Goal: Task Accomplishment & Management: Manage account settings

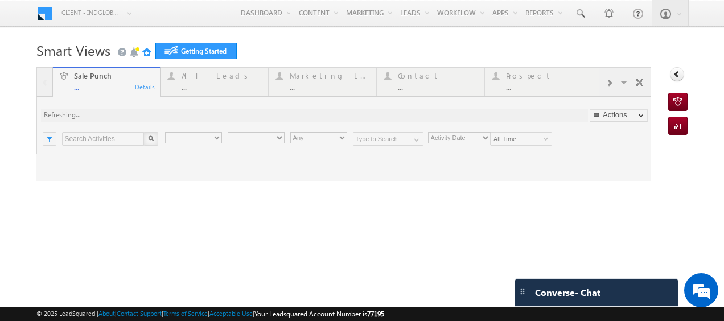
type input "Any Owner"
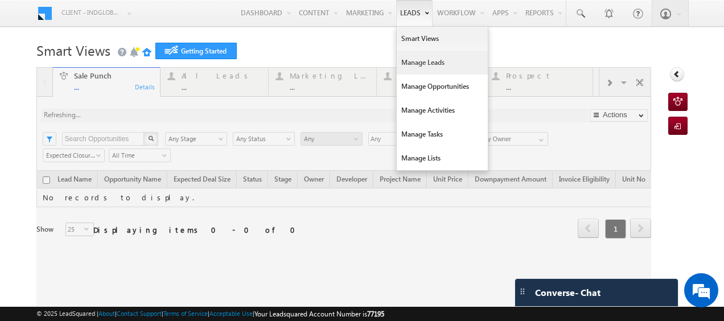
click at [415, 63] on link "Manage Leads" at bounding box center [442, 63] width 91 height 24
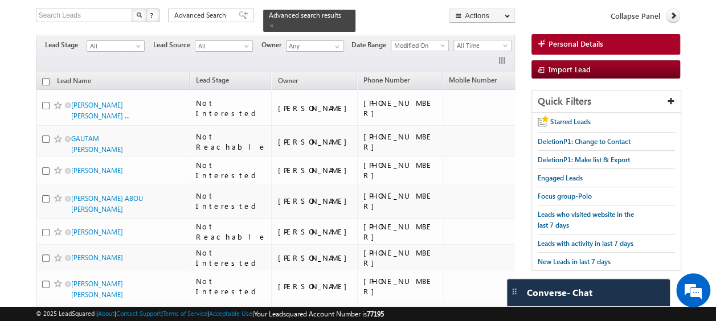
scroll to position [47, 0]
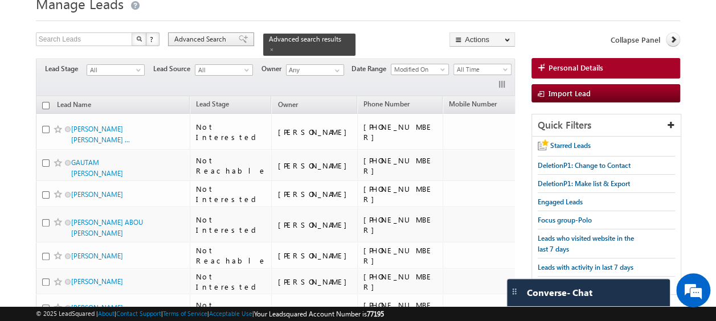
click at [207, 36] on span "Advanced Search" at bounding box center [201, 39] width 55 height 10
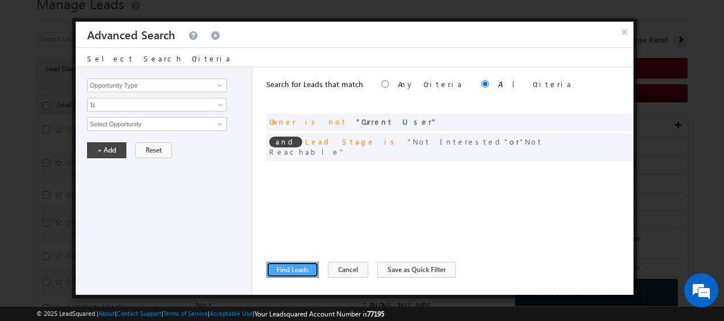
click at [301, 273] on button "Find Leads" at bounding box center [292, 270] width 52 height 16
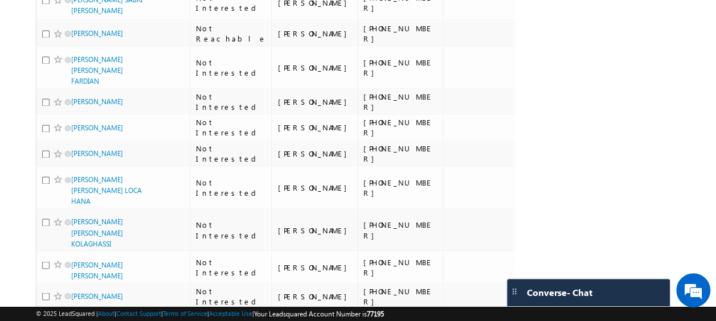
scroll to position [0, 0]
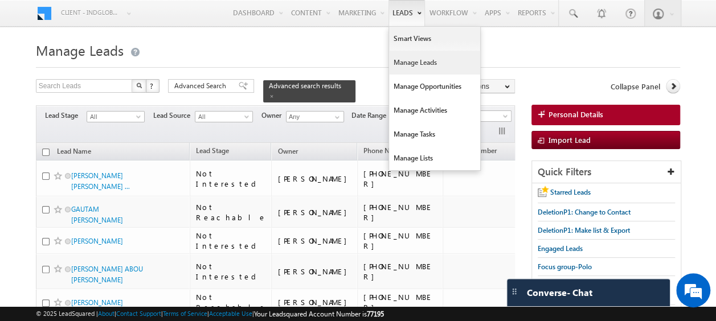
click at [408, 63] on link "Manage Leads" at bounding box center [434, 63] width 91 height 24
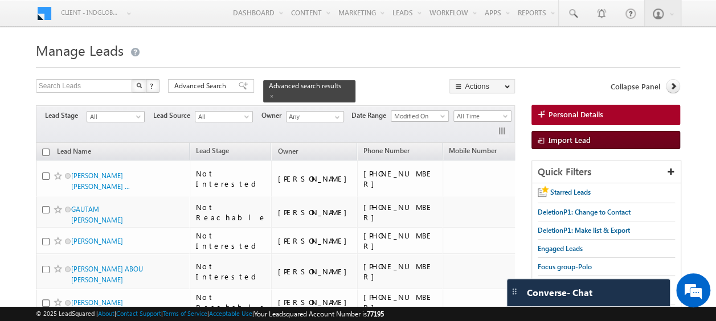
click at [566, 138] on span "Import Lead" at bounding box center [569, 140] width 42 height 10
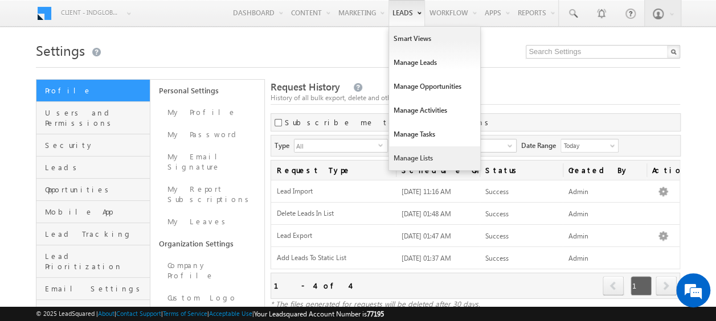
click at [415, 155] on link "Manage Lists" at bounding box center [434, 158] width 91 height 24
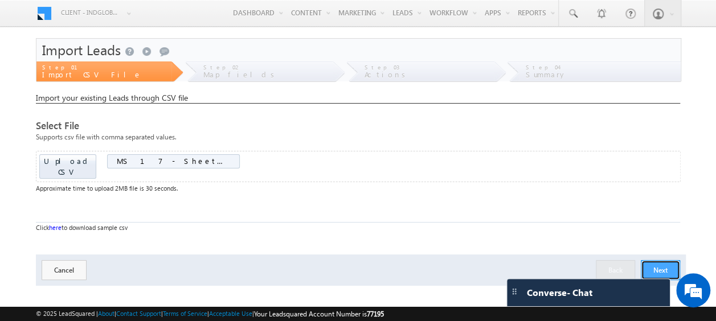
click at [666, 260] on button "Next" at bounding box center [660, 270] width 39 height 20
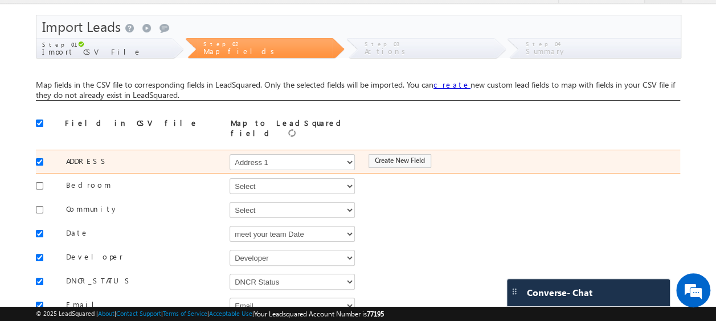
scroll to position [24, 0]
click at [40, 158] on input "checkbox" at bounding box center [39, 161] width 7 height 7
checkbox input "false"
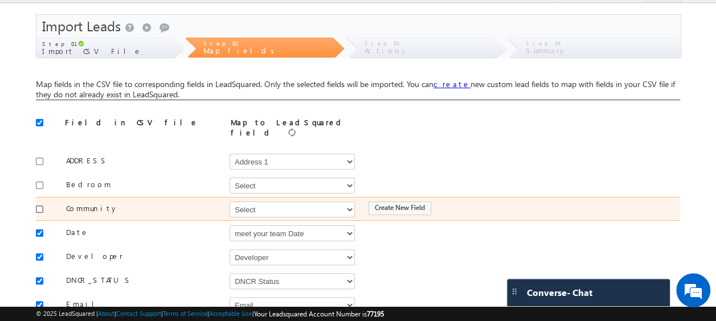
click at [42, 206] on input "checkbox" at bounding box center [39, 209] width 7 height 7
checkbox input "true"
click at [284, 203] on select "Select Select Address 1 Address 2 Budget Building Name Buyer Persona Called Cam…" at bounding box center [291, 210] width 125 height 16
select select "mx_Master_Project"
click at [229, 202] on select "Select Select Address 1 Address 2 Budget Building Name Buyer Persona Called Cam…" at bounding box center [291, 210] width 125 height 16
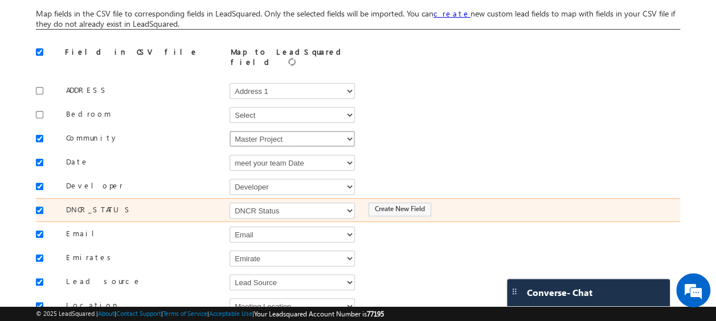
scroll to position [95, 0]
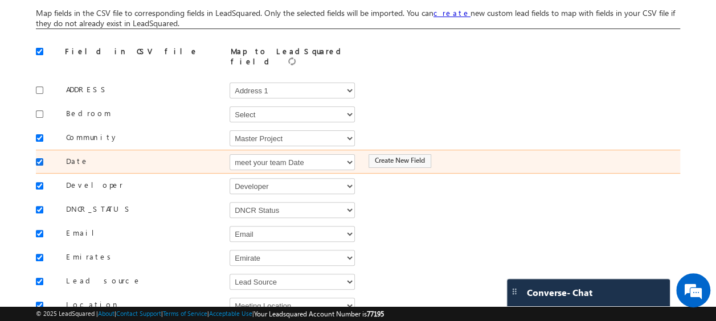
click at [40, 158] on input "checkbox" at bounding box center [39, 161] width 7 height 7
checkbox input "false"
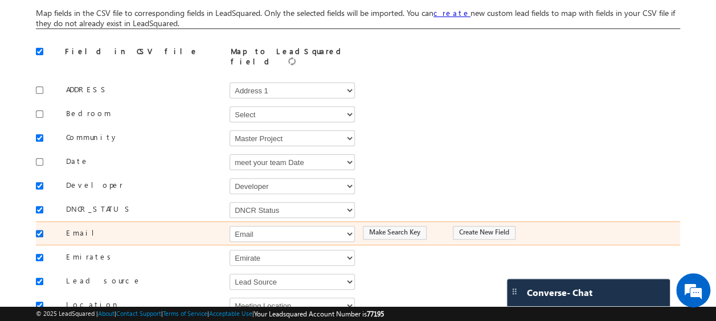
click at [41, 230] on input "checkbox" at bounding box center [39, 233] width 7 height 7
checkbox input "false"
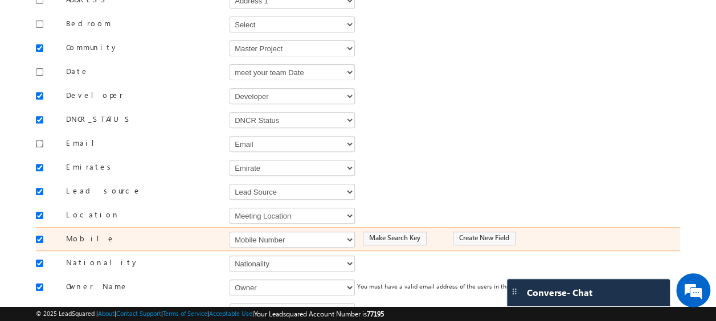
scroll to position [188, 0]
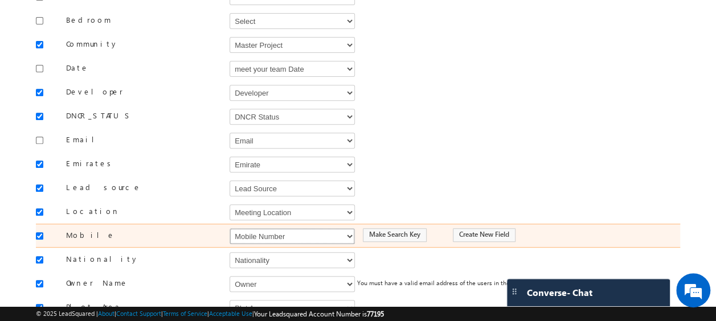
click at [266, 231] on select "Select Select Address 1 Address 2 Budget Building Name Buyer Persona Called Cam…" at bounding box center [291, 236] width 125 height 16
select select "Phone"
click at [229, 228] on select "Select Select Address 1 Address 2 Budget Building Name Buyer Persona Called Cam…" at bounding box center [291, 236] width 125 height 16
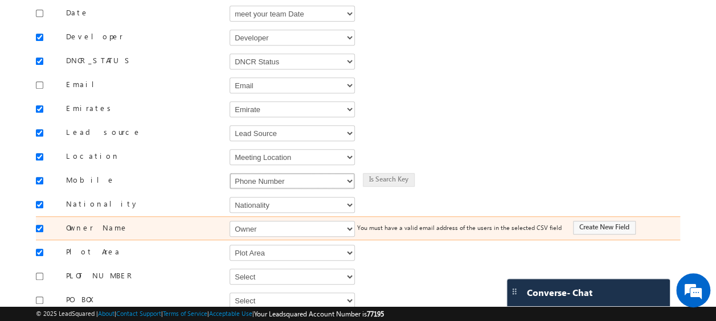
scroll to position [260, 0]
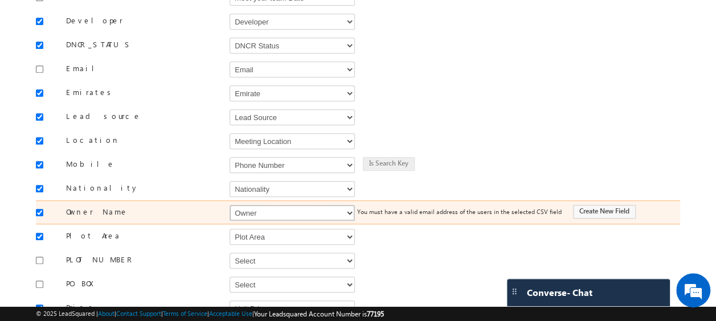
click at [263, 208] on select "Select Select Address 1 Address 2 Budget Building Name Buyer Persona Called Cam…" at bounding box center [291, 213] width 125 height 16
select select "FirstName"
click at [229, 205] on select "Select Select Address 1 Address 2 Budget Building Name Buyer Persona Called Cam…" at bounding box center [291, 213] width 125 height 16
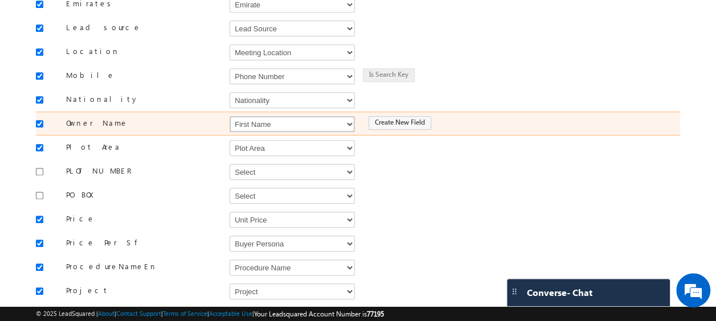
scroll to position [349, 0]
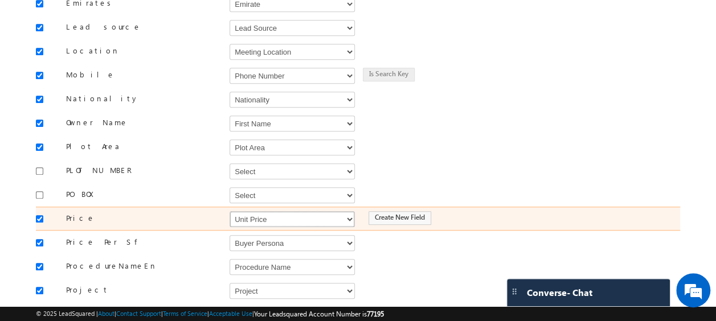
click at [263, 211] on select "Select Select Address 1 Address 2 Budget Building Name Buyer Persona Called Cam…" at bounding box center [291, 219] width 125 height 16
select select "mx_Unit_Number"
click at [229, 211] on select "Select Select Address 1 Address 2 Budget Building Name Buyer Persona Called Cam…" at bounding box center [291, 219] width 125 height 16
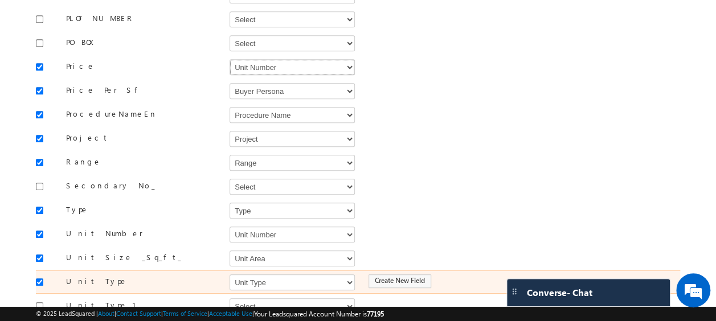
scroll to position [542, 0]
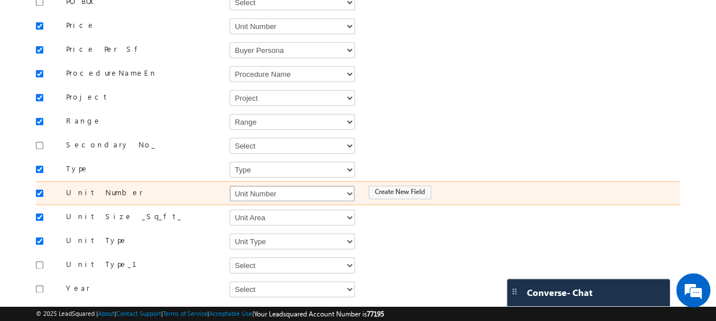
click at [259, 186] on select "Select Select Address 1 Address 2 Budget Building Name Buyer Persona Called Cam…" at bounding box center [291, 194] width 125 height 16
select select "mx_Unit_No"
click at [229, 186] on select "Select Select Address 1 Address 2 Budget Building Name Buyer Persona Called Cam…" at bounding box center [291, 194] width 125 height 16
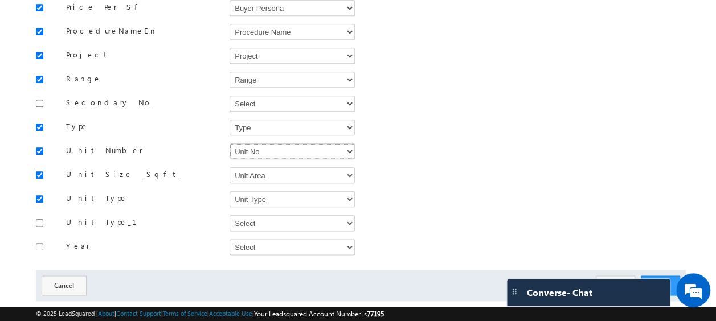
scroll to position [593, 0]
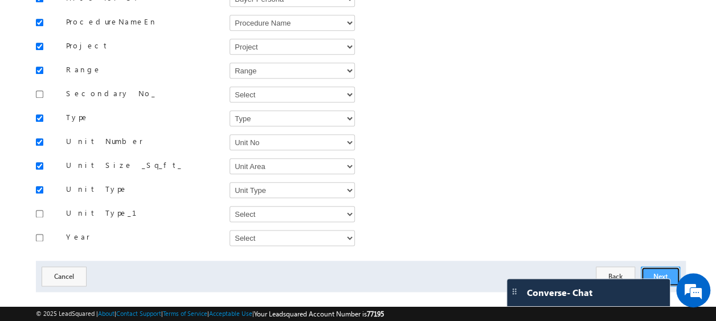
click at [656, 266] on button "Next" at bounding box center [660, 276] width 39 height 20
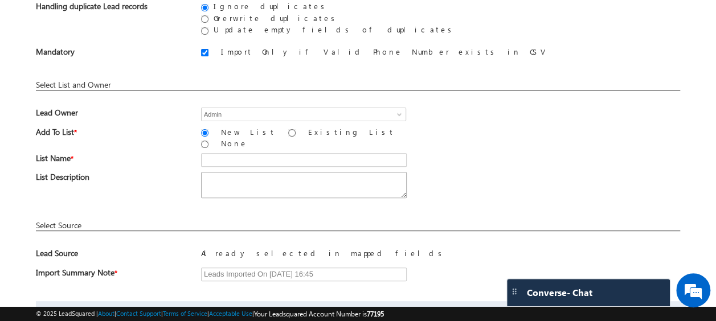
scroll to position [118, 0]
click at [288, 132] on input "Existing List" at bounding box center [291, 133] width 7 height 7
radio input "true"
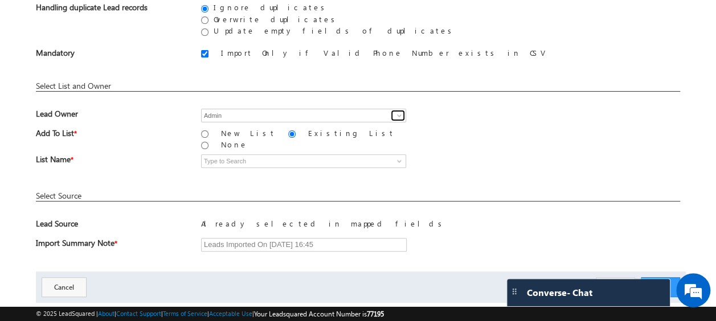
click at [398, 115] on span at bounding box center [399, 115] width 9 height 9
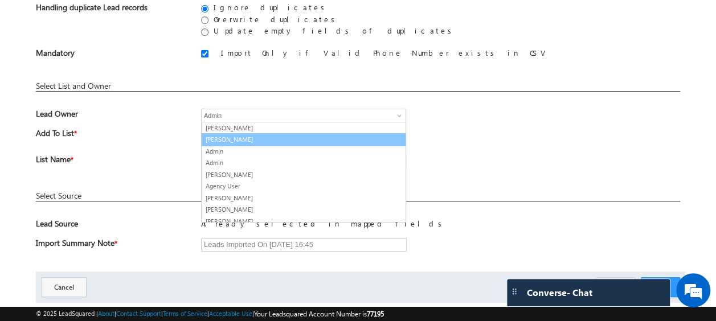
click at [536, 139] on div "Add To List * New List Existing List None" at bounding box center [358, 141] width 644 height 27
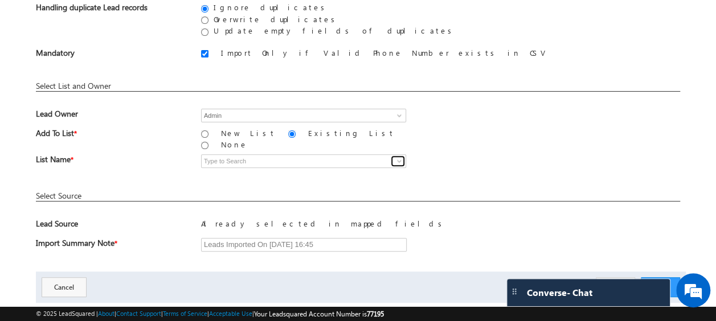
click at [397, 157] on span at bounding box center [399, 161] width 9 height 9
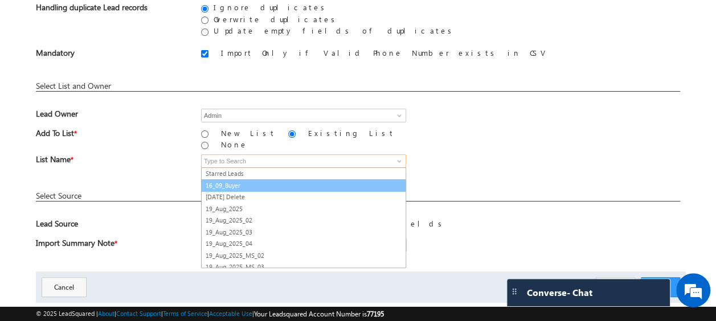
click at [214, 179] on link "16_09_Buyer" at bounding box center [303, 185] width 205 height 13
type input "16_09_Buyer"
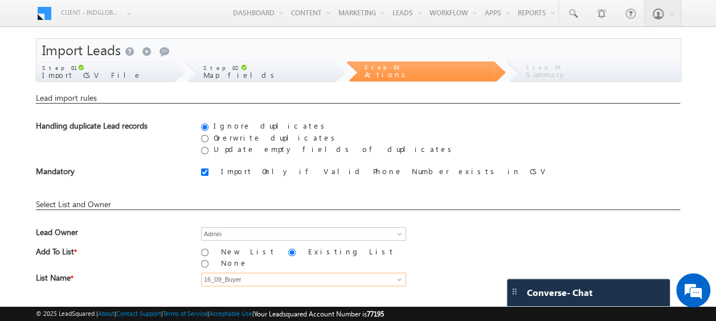
scroll to position [138, 0]
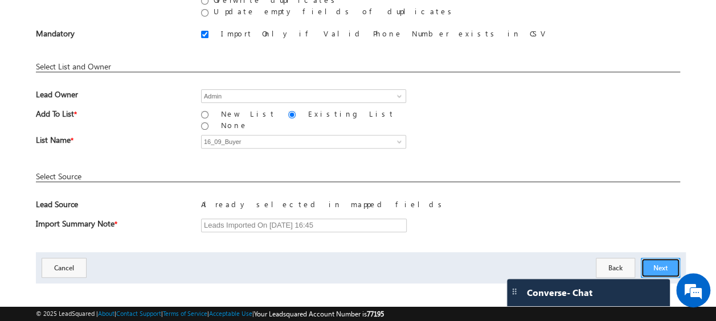
click at [666, 259] on button "Next" at bounding box center [660, 268] width 39 height 20
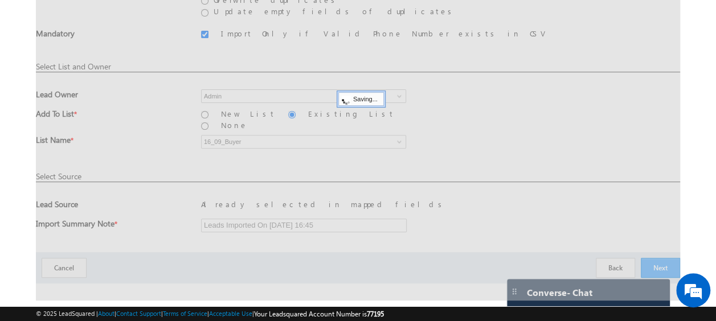
scroll to position [30, 0]
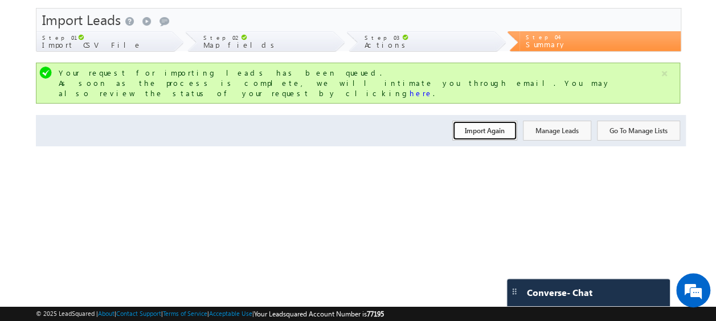
click at [478, 121] on button "Import Again" at bounding box center [484, 131] width 65 height 20
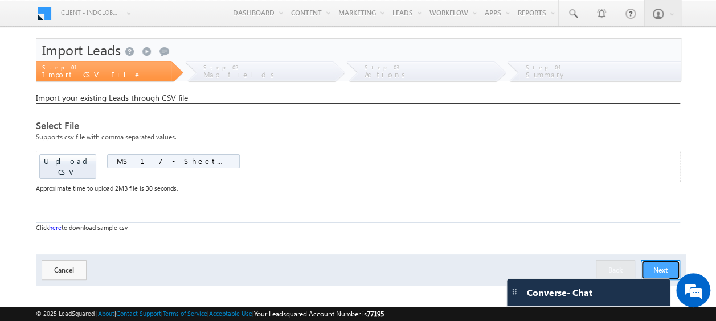
click at [663, 260] on button "Next" at bounding box center [660, 270] width 39 height 20
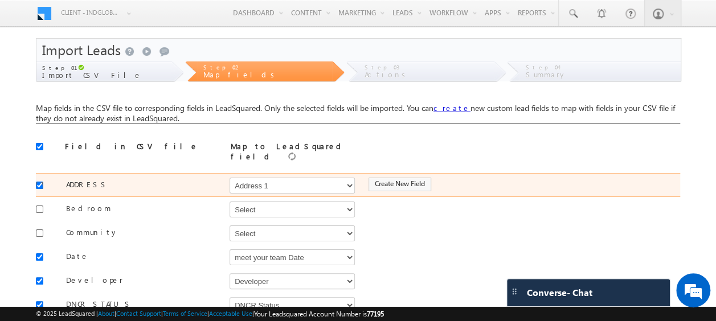
click at [41, 182] on input "checkbox" at bounding box center [39, 185] width 7 height 7
checkbox input "false"
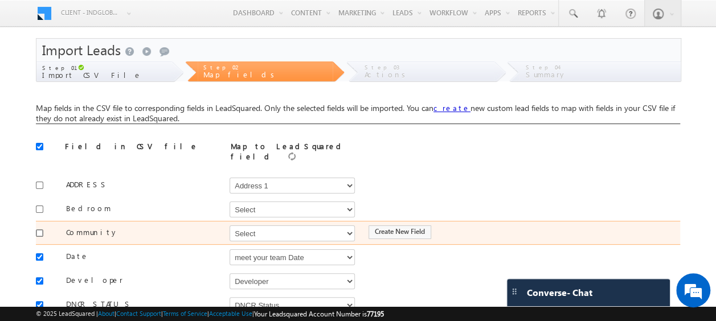
click at [40, 229] on input "checkbox" at bounding box center [39, 232] width 7 height 7
checkbox input "true"
click at [262, 228] on select "Select Select Address 1 Address 2 Budget Building Name Buyer Persona Called Cam…" at bounding box center [291, 233] width 125 height 16
select select "mx_Master_Project"
click at [229, 225] on select "Select Select Address 1 Address 2 Budget Building Name Buyer Persona Called Cam…" at bounding box center [291, 233] width 125 height 16
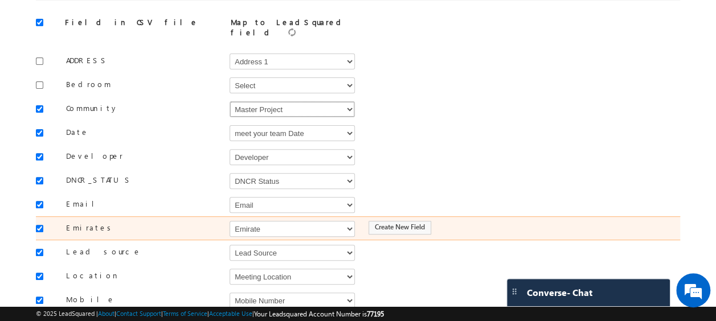
scroll to position [126, 0]
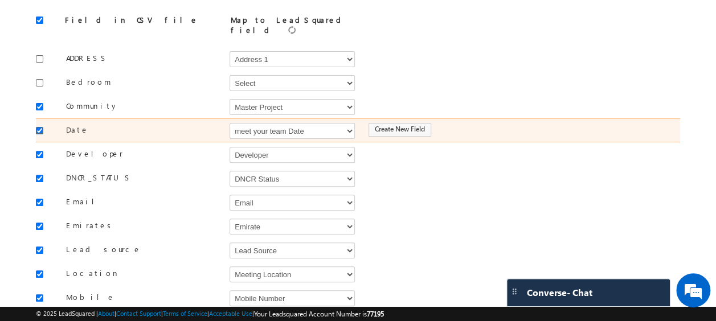
click at [43, 127] on input "checkbox" at bounding box center [39, 130] width 7 height 7
checkbox input "false"
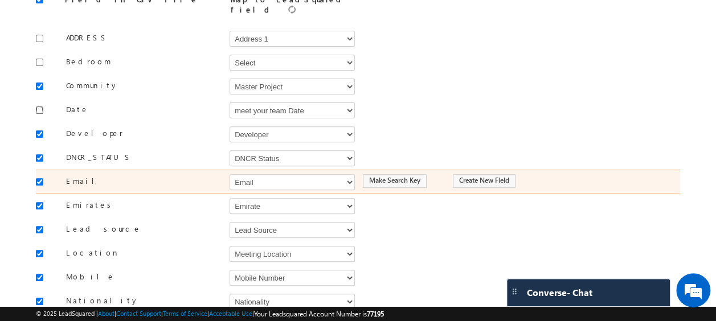
scroll to position [149, 0]
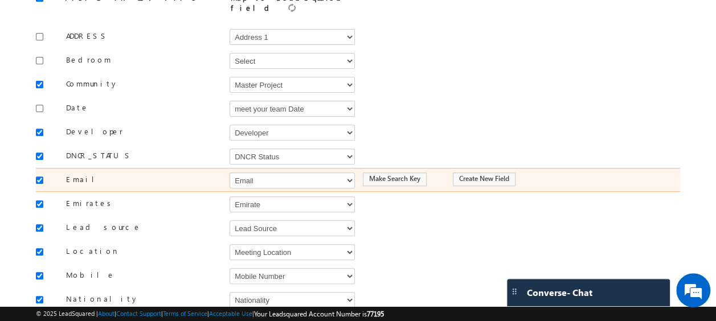
click at [37, 177] on input "checkbox" at bounding box center [39, 180] width 7 height 7
checkbox input "false"
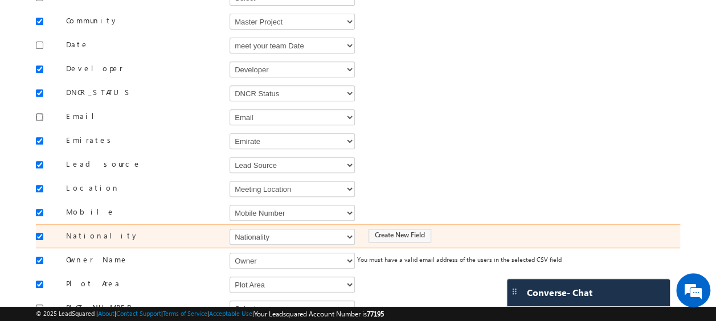
scroll to position [212, 0]
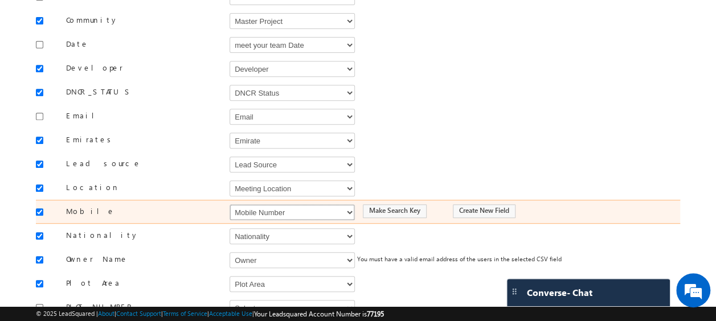
click at [301, 204] on select "Select Select Address 1 Address 2 Budget Building Name Buyer Persona Called Cam…" at bounding box center [291, 212] width 125 height 16
select select "Phone"
click at [229, 204] on select "Select Select Address 1 Address 2 Budget Building Name Buyer Persona Called Cam…" at bounding box center [291, 212] width 125 height 16
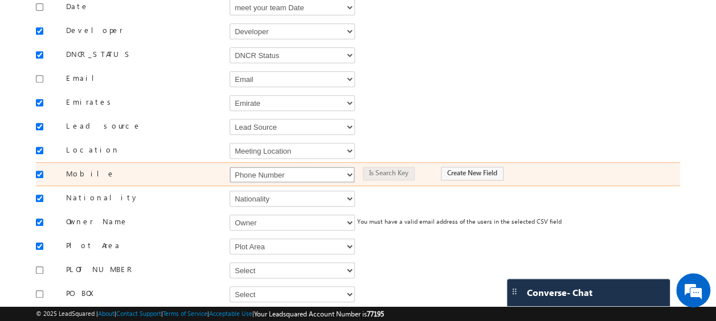
scroll to position [262, 0]
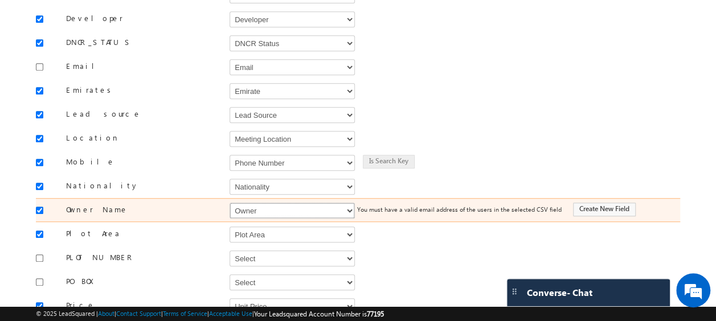
click at [301, 203] on select "Select Select Address 1 Address 2 Budget Building Name Buyer Persona Called Cam…" at bounding box center [291, 211] width 125 height 16
select select "FirstName"
click at [229, 203] on select "Select Select Address 1 Address 2 Budget Building Name Buyer Persona Called Cam…" at bounding box center [291, 211] width 125 height 16
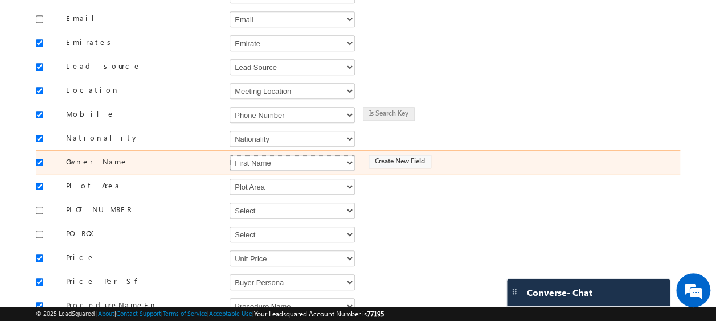
scroll to position [313, 0]
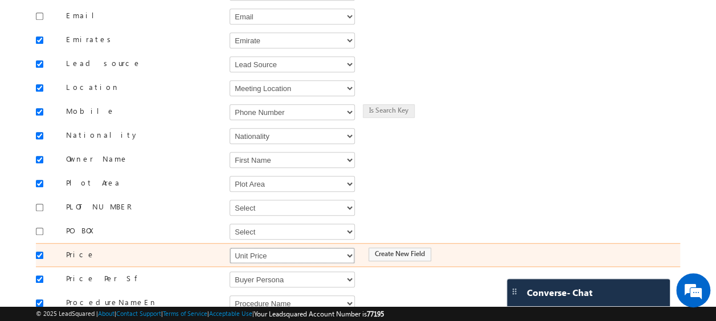
click at [243, 248] on select "Select Select Address 1 Address 2 Budget Building Name Buyer Persona Called Cam…" at bounding box center [291, 256] width 125 height 16
select select "mx_Unit_Number"
click at [229, 248] on select "Select Select Address 1 Address 2 Budget Building Name Buyer Persona Called Cam…" at bounding box center [291, 256] width 125 height 16
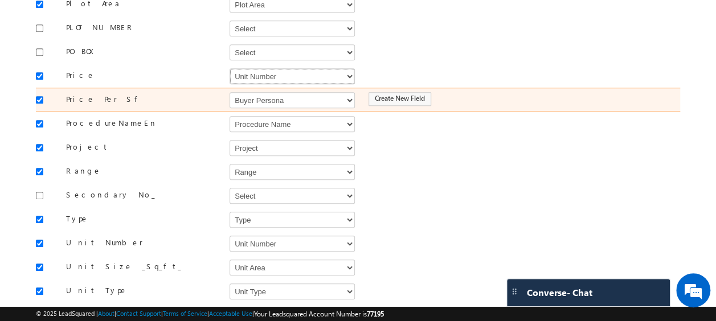
scroll to position [494, 0]
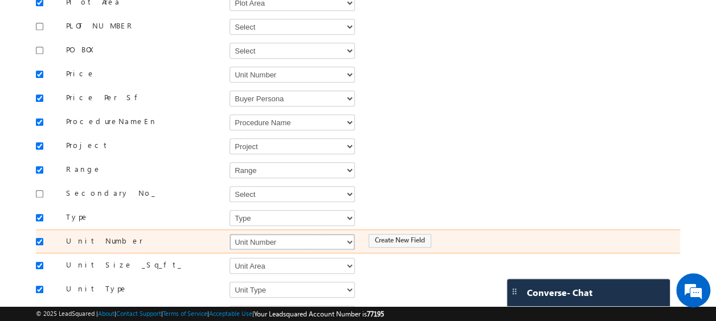
click at [300, 234] on select "Select Select Address 1 Address 2 Budget Building Name Buyer Persona Called Cam…" at bounding box center [291, 242] width 125 height 16
select select "mx_Unit_No"
click at [229, 234] on select "Select Select Address 1 Address 2 Budget Building Name Buyer Persona Called Cam…" at bounding box center [291, 242] width 125 height 16
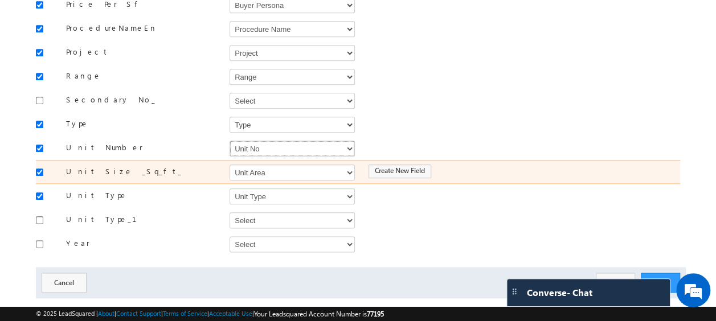
scroll to position [593, 0]
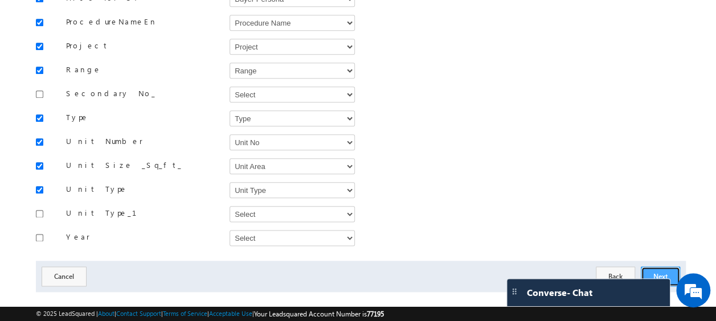
click at [664, 266] on button "Next" at bounding box center [660, 276] width 39 height 20
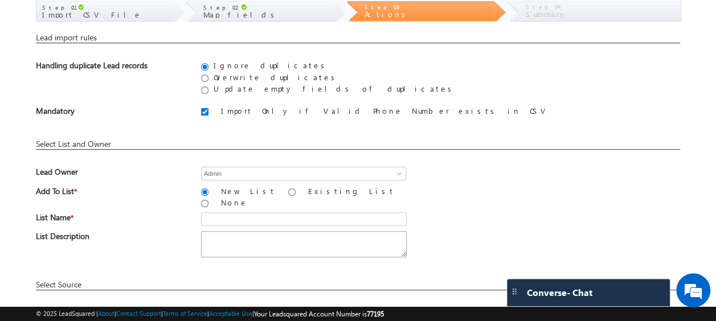
scroll to position [59, 0]
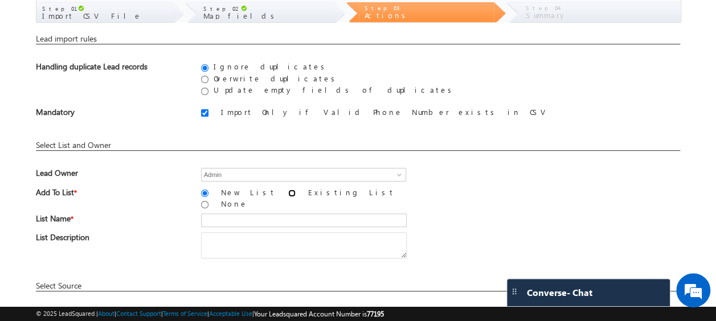
click at [288, 193] on input "Existing List" at bounding box center [291, 193] width 7 height 7
radio input "true"
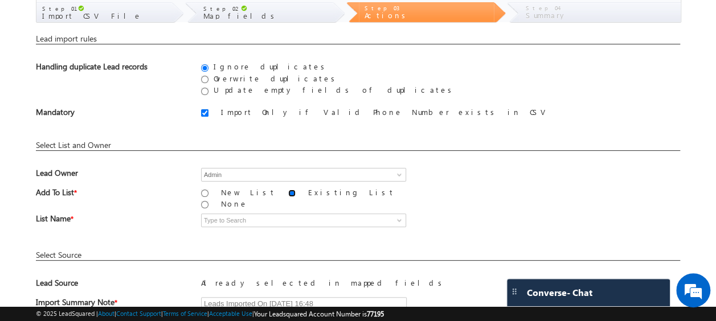
scroll to position [93, 0]
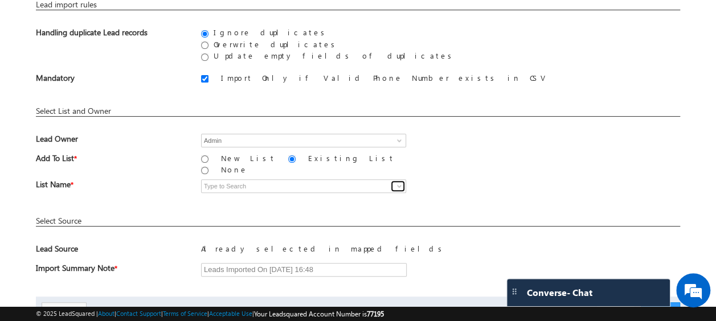
click at [400, 182] on span at bounding box center [399, 186] width 9 height 9
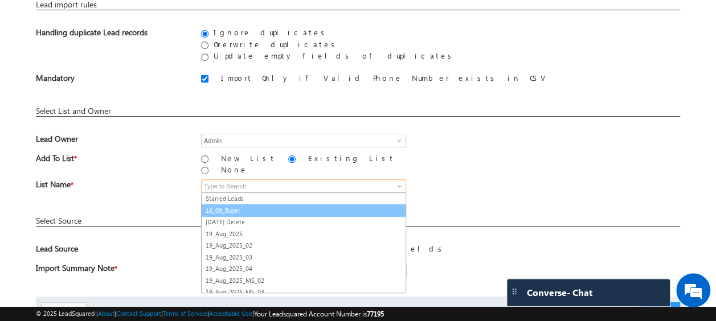
click at [251, 204] on link "16_09_Buyer" at bounding box center [303, 210] width 205 height 13
type input "16_09_Buyer"
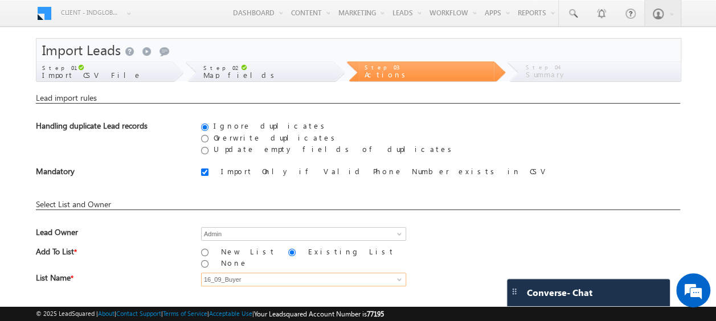
scroll to position [138, 0]
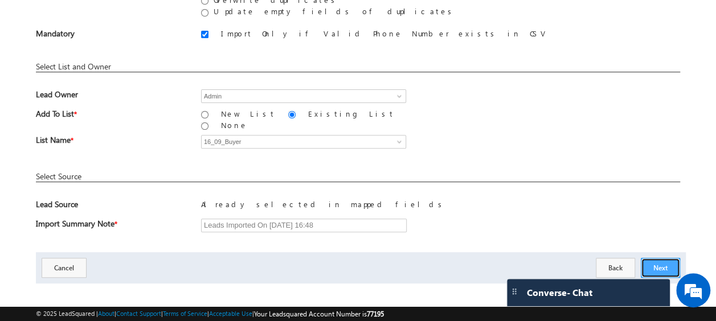
click at [659, 263] on button "Next" at bounding box center [660, 268] width 39 height 20
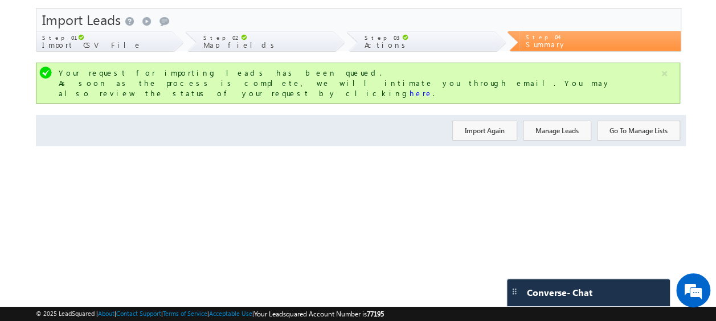
scroll to position [0, 0]
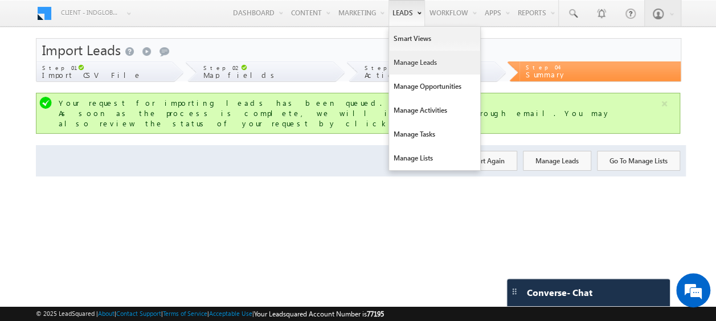
click at [419, 67] on link "Manage Leads" at bounding box center [434, 63] width 91 height 24
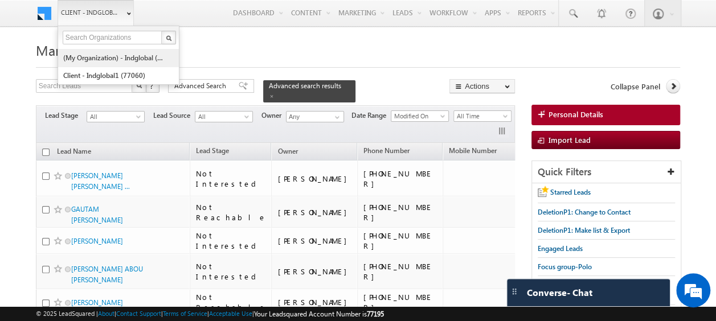
click at [93, 59] on link "(My Organization) - indglobal (48060)" at bounding box center [115, 58] width 104 height 18
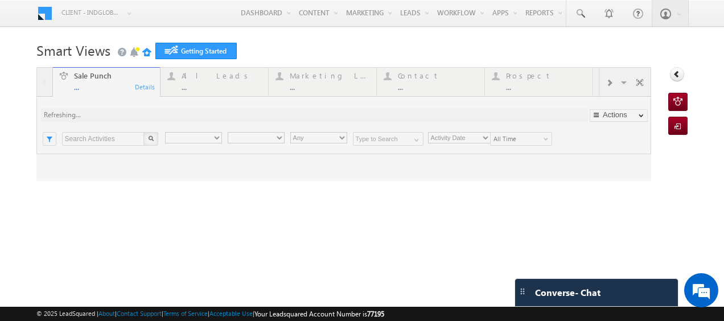
type input "Any Owner"
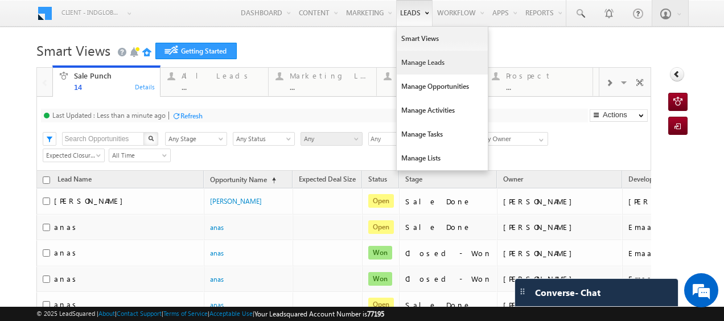
click at [421, 61] on link "Manage Leads" at bounding box center [442, 63] width 91 height 24
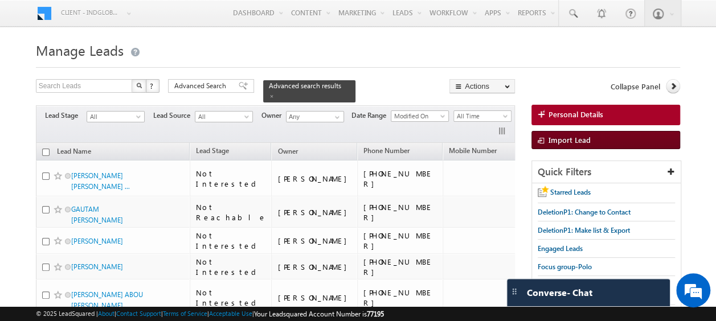
click at [569, 135] on span "Import Lead" at bounding box center [569, 140] width 42 height 10
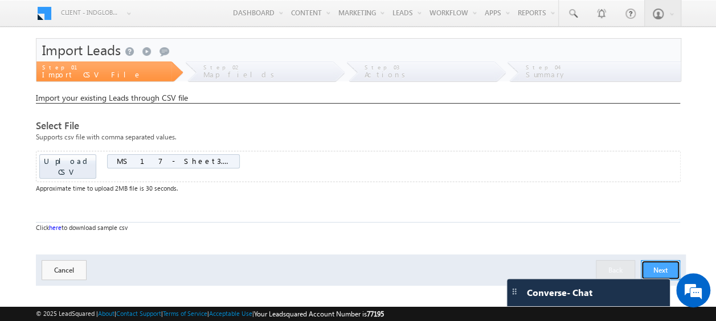
click at [663, 264] on button "Next" at bounding box center [660, 270] width 39 height 20
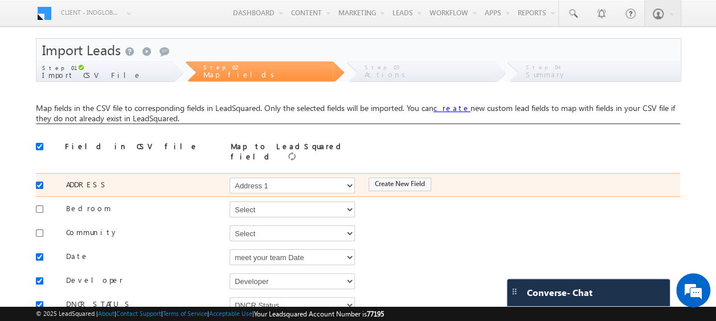
drag, startPoint x: 38, startPoint y: 179, endPoint x: 35, endPoint y: 186, distance: 6.7
click at [38, 182] on input "checkbox" at bounding box center [39, 185] width 7 height 7
checkbox input "false"
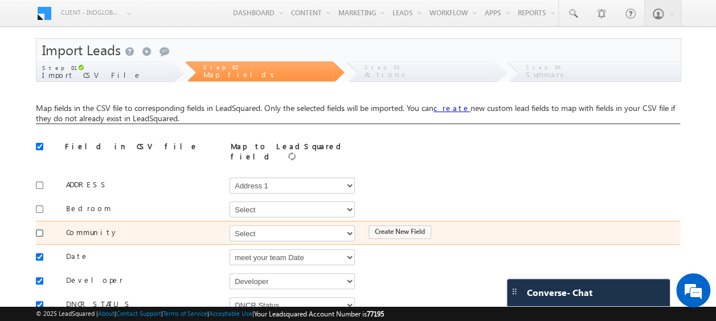
click at [36, 229] on input "checkbox" at bounding box center [39, 232] width 7 height 7
checkbox input "true"
click at [257, 229] on select "Select Select Address 1 Address 2 Budget Building Name Buyer Persona Called Cam…" at bounding box center [291, 233] width 125 height 16
select select "mx_Master_Project"
click at [229, 225] on select "Select Select Address 1 Address 2 Budget Building Name Buyer Persona Called Cam…" at bounding box center [291, 233] width 125 height 16
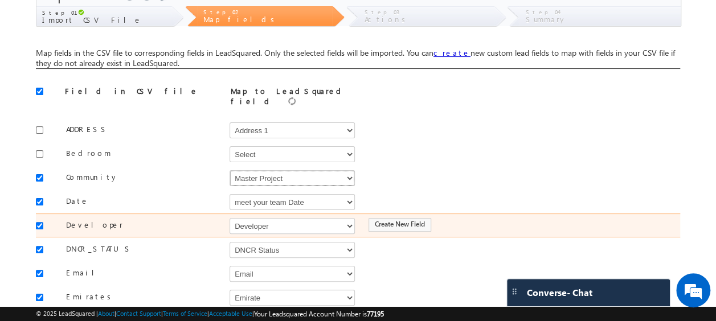
scroll to position [56, 0]
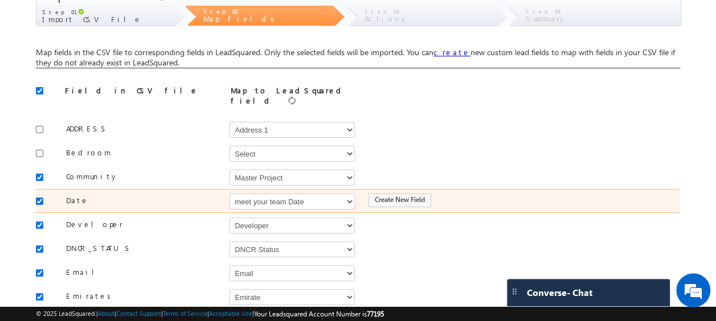
click at [40, 198] on input "checkbox" at bounding box center [39, 201] width 7 height 7
checkbox input "false"
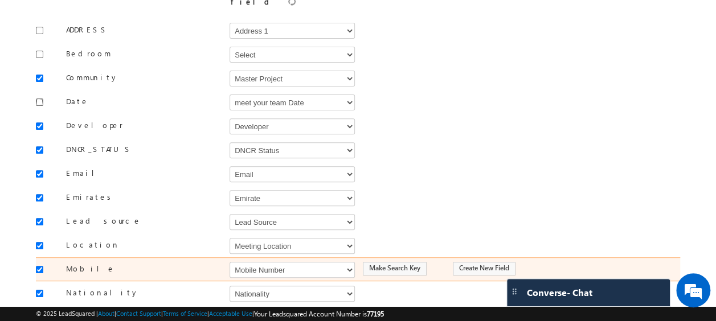
scroll to position [155, 0]
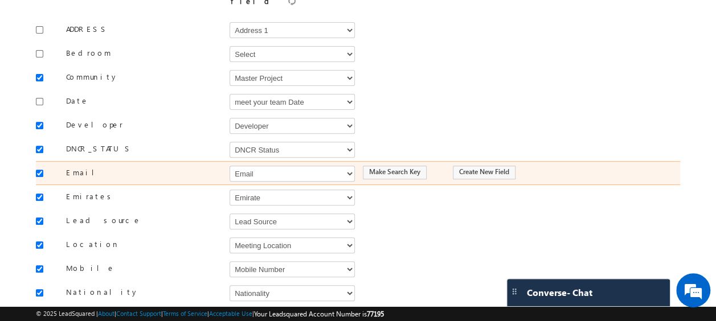
click at [43, 167] on div at bounding box center [42, 173] width 13 height 16
click at [43, 170] on input "checkbox" at bounding box center [39, 173] width 7 height 7
checkbox input "false"
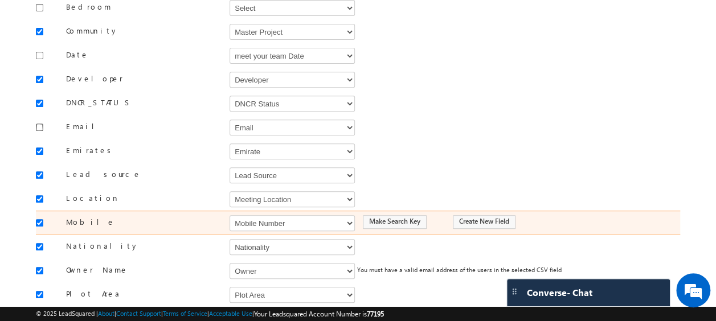
scroll to position [213, 0]
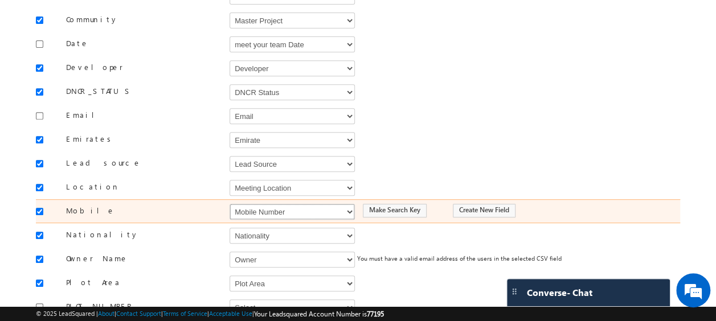
click at [248, 204] on select "Select Select Address 1 Address 2 Budget Building Name Buyer Persona Called Cam…" at bounding box center [291, 212] width 125 height 16
select select "Phone"
click at [229, 204] on select "Select Select Address 1 Address 2 Budget Building Name Buyer Persona Called Cam…" at bounding box center [291, 212] width 125 height 16
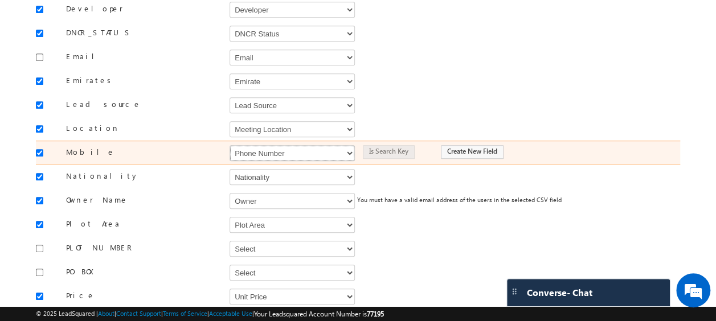
scroll to position [273, 0]
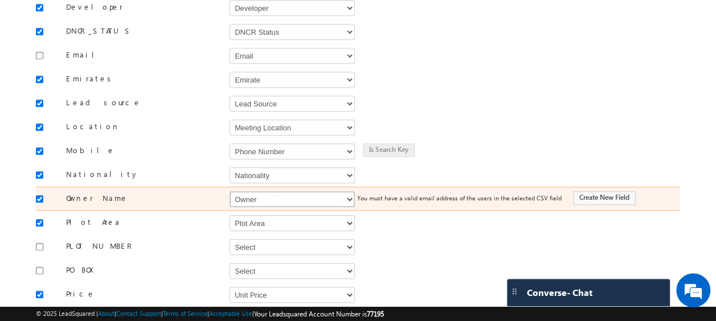
click at [255, 191] on select "Select Select Address 1 Address 2 Budget Building Name Buyer Persona Called Cam…" at bounding box center [291, 199] width 125 height 16
select select "FirstName"
click at [229, 191] on select "Select Select Address 1 Address 2 Budget Building Name Buyer Persona Called Cam…" at bounding box center [291, 199] width 125 height 16
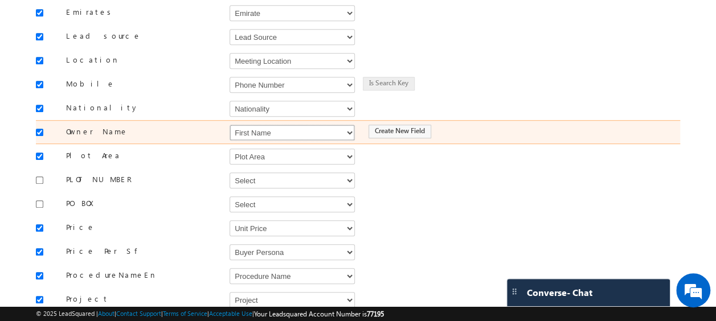
scroll to position [345, 0]
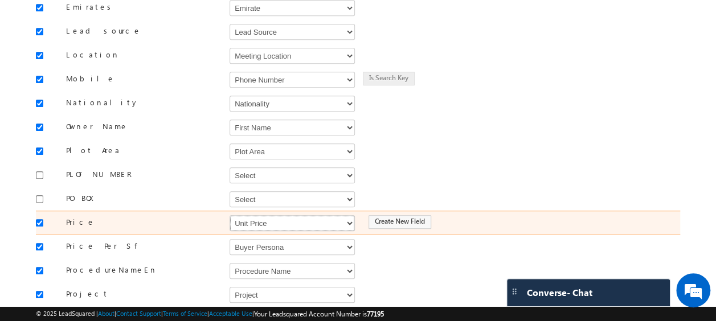
click at [251, 215] on select "Select Select Address 1 Address 2 Budget Building Name Buyer Persona Called Cam…" at bounding box center [291, 223] width 125 height 16
select select "mx_Unit_Number"
click at [229, 215] on select "Select Select Address 1 Address 2 Budget Building Name Buyer Persona Called Cam…" at bounding box center [291, 223] width 125 height 16
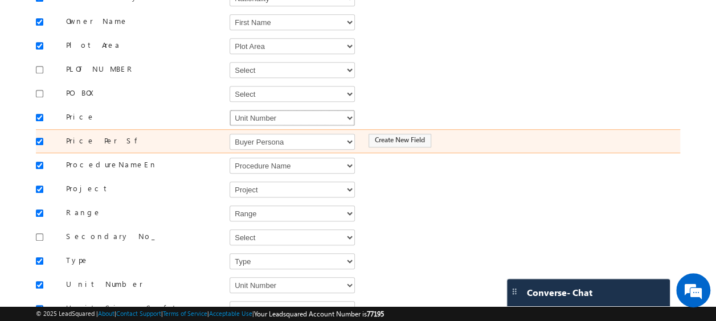
scroll to position [457, 0]
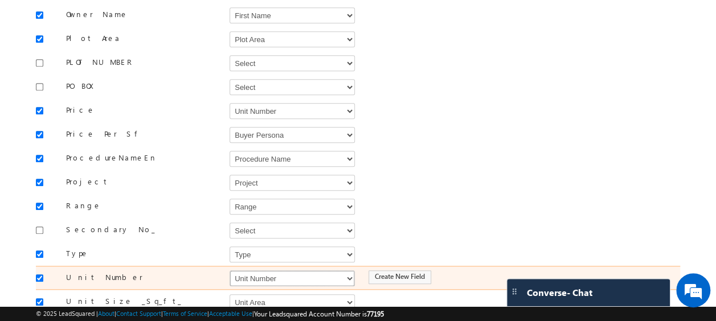
click at [248, 271] on select "Select Select Address 1 Address 2 Budget Building Name Buyer Persona Called Cam…" at bounding box center [291, 278] width 125 height 16
select select "mx_Unit_No"
click at [229, 270] on select "Select Select Address 1 Address 2 Budget Building Name Buyer Persona Called Cam…" at bounding box center [291, 278] width 125 height 16
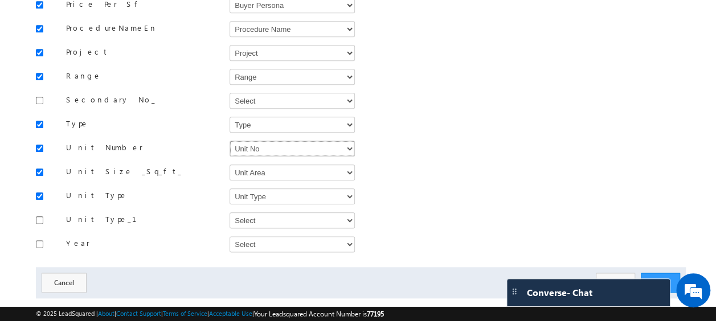
scroll to position [593, 0]
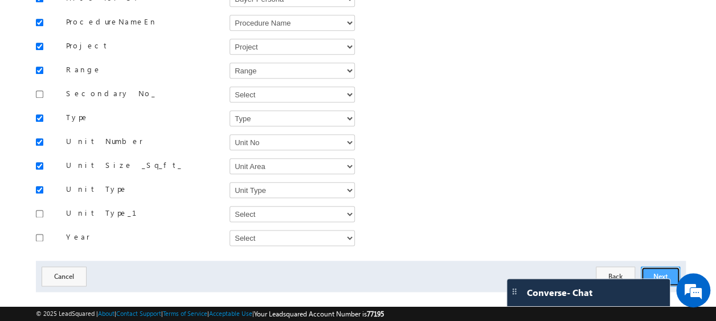
click at [657, 266] on button "Next" at bounding box center [660, 276] width 39 height 20
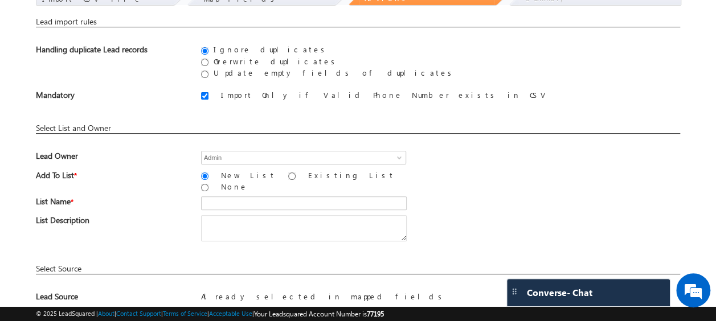
scroll to position [79, 0]
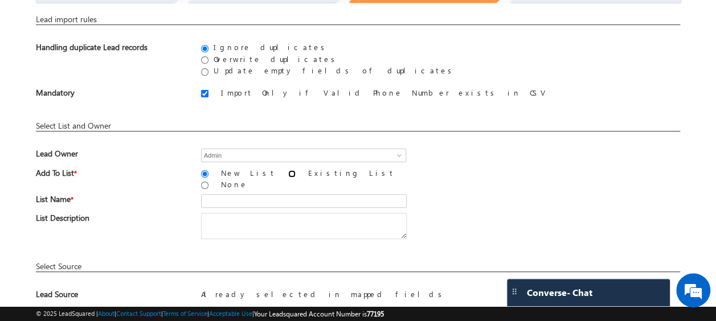
click at [288, 173] on input "Existing List" at bounding box center [291, 173] width 7 height 7
radio input "true"
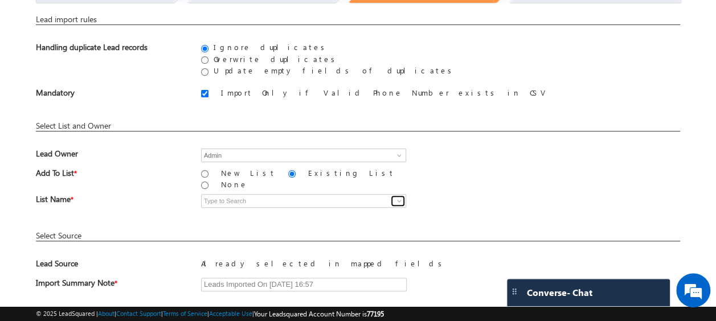
click at [395, 196] on span at bounding box center [399, 200] width 9 height 9
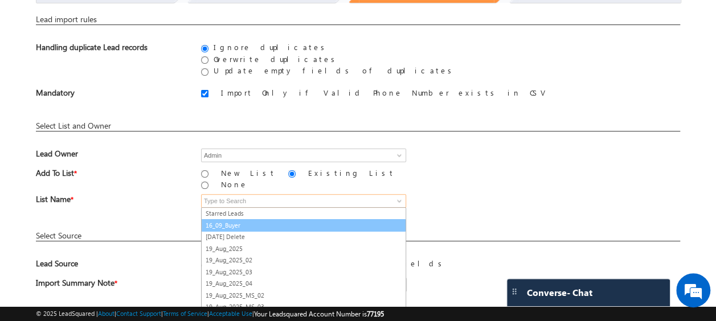
click at [223, 219] on link "16_09_Buyer" at bounding box center [303, 225] width 205 height 13
type input "16_09_Buyer"
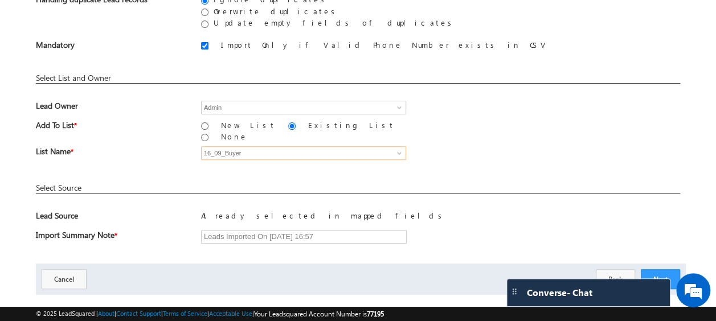
scroll to position [138, 0]
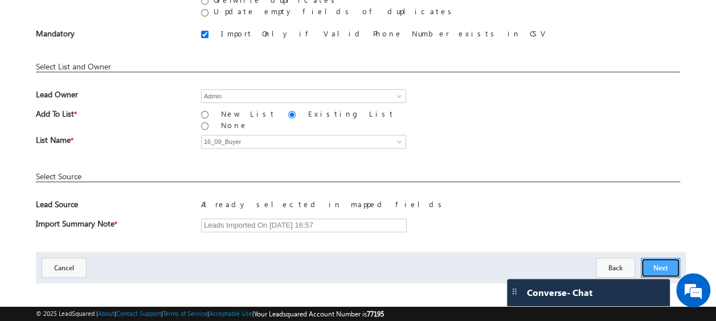
click at [668, 259] on button "Next" at bounding box center [660, 268] width 39 height 20
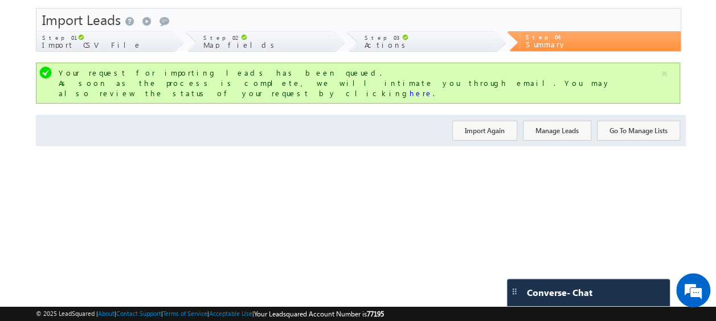
scroll to position [0, 0]
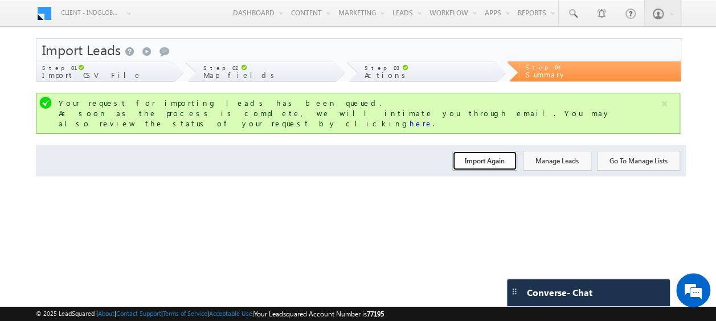
click at [473, 151] on button "Import Again" at bounding box center [484, 161] width 65 height 20
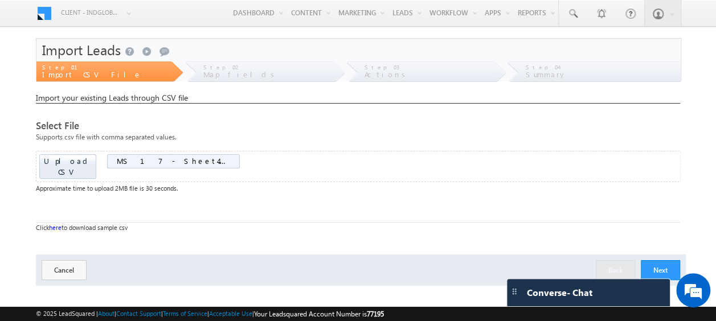
scroll to position [30, 0]
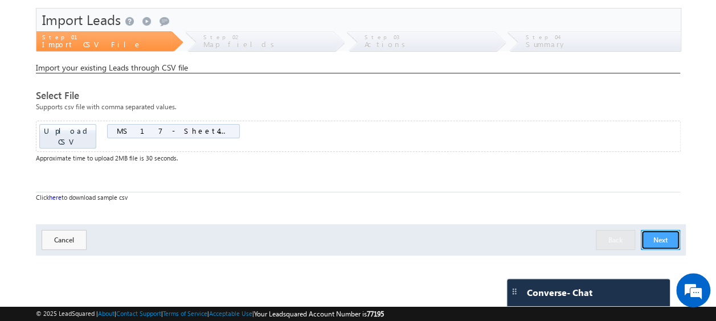
click at [655, 230] on button "Next" at bounding box center [660, 240] width 39 height 20
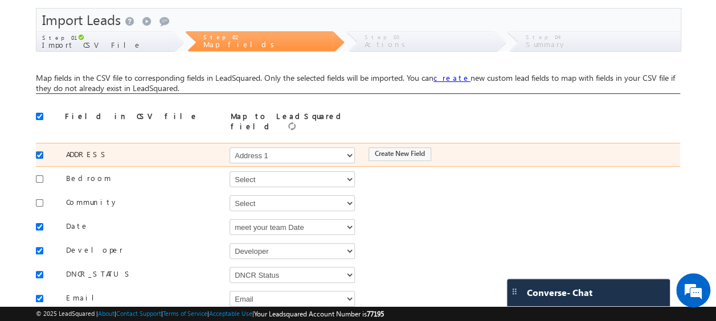
click at [38, 151] on input "checkbox" at bounding box center [39, 154] width 7 height 7
checkbox input "false"
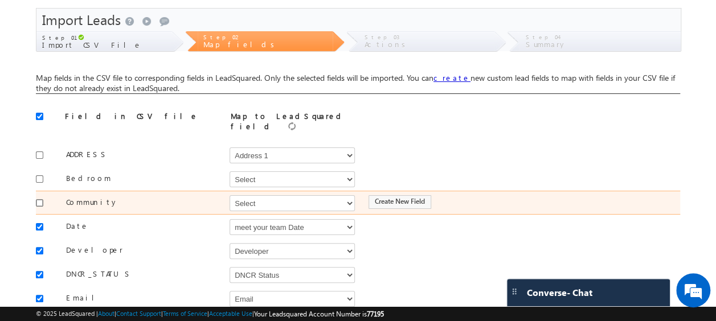
click at [41, 199] on input "checkbox" at bounding box center [39, 202] width 7 height 7
checkbox input "true"
click at [257, 196] on select "Select Select Address 1 Address 2 Budget Building Name Buyer Persona Called Cam…" at bounding box center [291, 203] width 125 height 16
select select "mx_Master_Project"
click at [229, 195] on select "Select Select Address 1 Address 2 Budget Building Name Buyer Persona Called Cam…" at bounding box center [291, 203] width 125 height 16
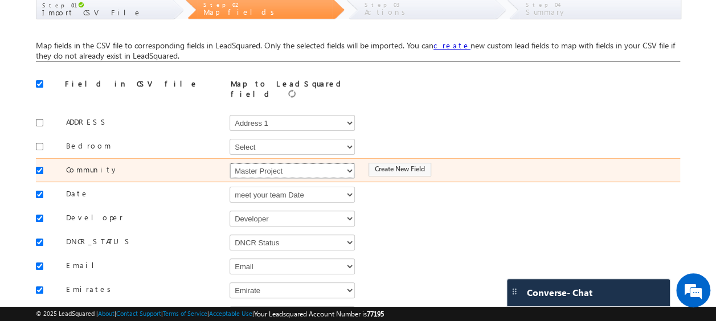
scroll to position [65, 0]
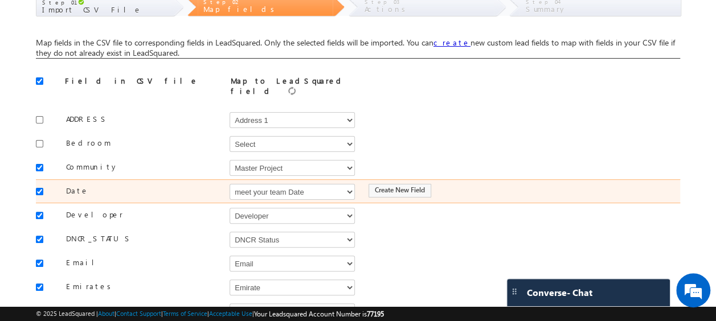
click at [43, 185] on div at bounding box center [42, 191] width 13 height 16
click at [39, 188] on input "checkbox" at bounding box center [39, 191] width 7 height 7
checkbox input "false"
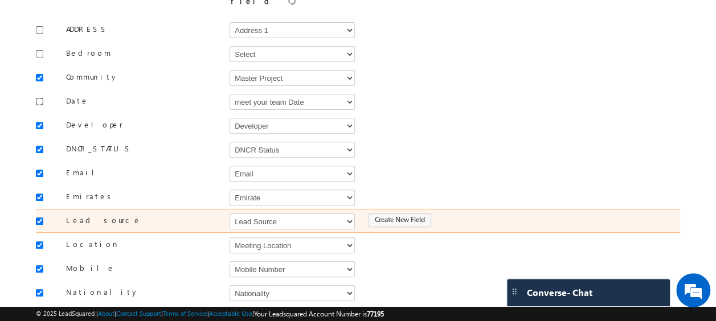
scroll to position [156, 0]
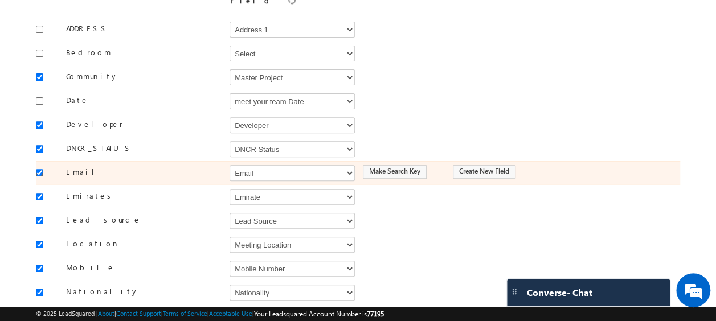
click at [39, 169] on input "checkbox" at bounding box center [39, 172] width 7 height 7
checkbox input "false"
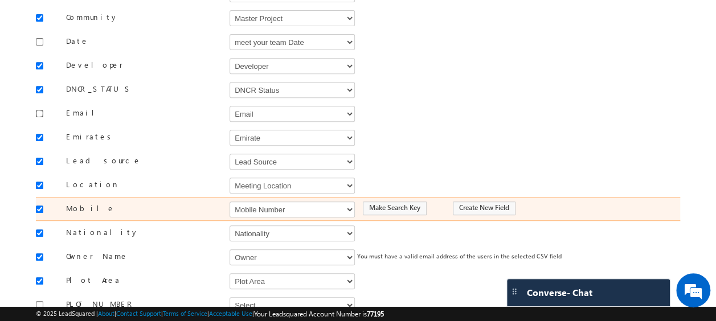
scroll to position [216, 0]
click at [252, 201] on select "Select Select Address 1 Address 2 Budget Building Name Buyer Persona Called Cam…" at bounding box center [291, 209] width 125 height 16
select select "Phone"
click at [229, 201] on select "Select Select Address 1 Address 2 Budget Building Name Buyer Persona Called Cam…" at bounding box center [291, 209] width 125 height 16
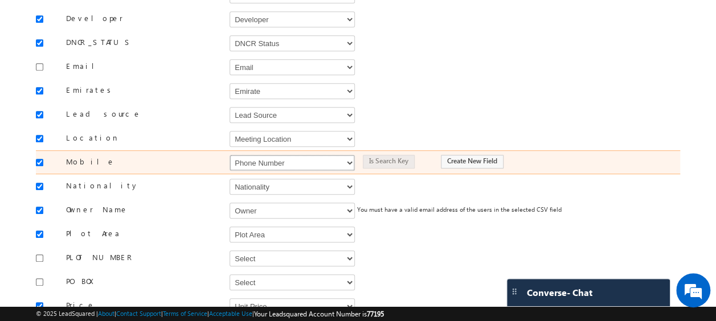
scroll to position [263, 0]
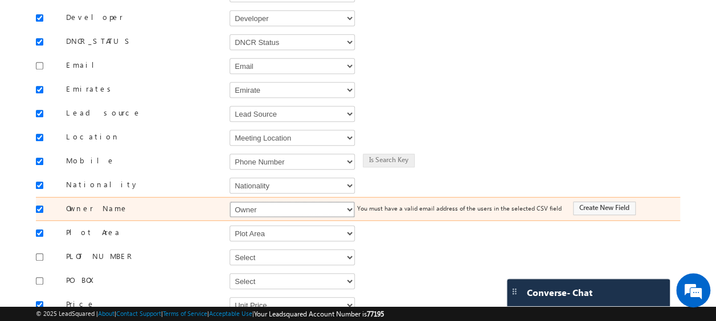
click at [252, 202] on select "Select Select Address 1 Address 2 Budget Building Name Buyer Persona Called Cam…" at bounding box center [291, 210] width 125 height 16
select select "FirstName"
click at [229, 202] on select "Select Select Address 1 Address 2 Budget Building Name Buyer Persona Called Cam…" at bounding box center [291, 210] width 125 height 16
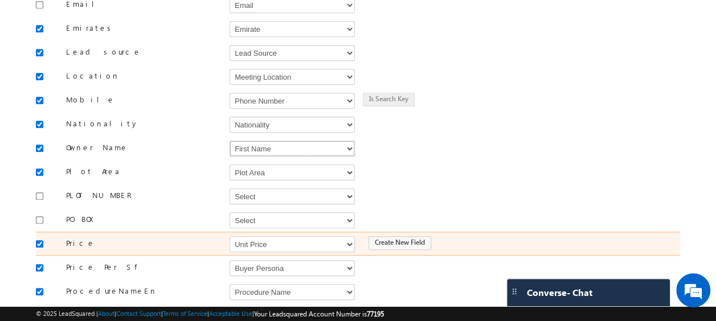
scroll to position [325, 0]
click at [274, 235] on select "Select Select Address 1 Address 2 Budget Building Name Buyer Persona Called Cam…" at bounding box center [291, 243] width 125 height 16
select select "mx_Unit_Number"
click at [229, 235] on select "Select Select Address 1 Address 2 Budget Building Name Buyer Persona Called Cam…" at bounding box center [291, 243] width 125 height 16
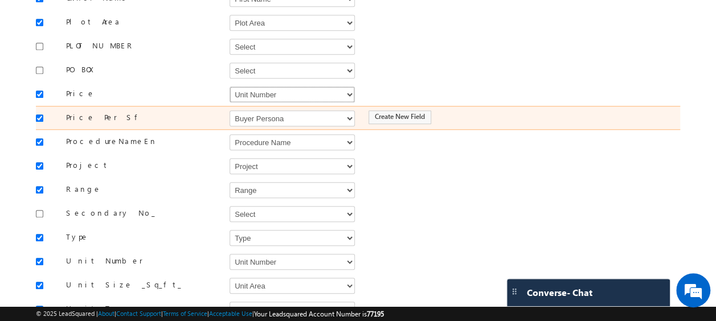
scroll to position [477, 0]
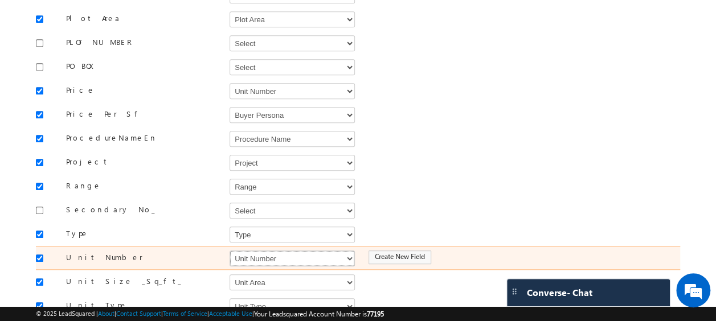
click at [261, 251] on select "Select Select Address 1 Address 2 Budget Building Name Buyer Persona Called Cam…" at bounding box center [291, 259] width 125 height 16
select select "mx_Unit_No"
click at [229, 251] on select "Select Select Address 1 Address 2 Budget Building Name Buyer Persona Called Cam…" at bounding box center [291, 259] width 125 height 16
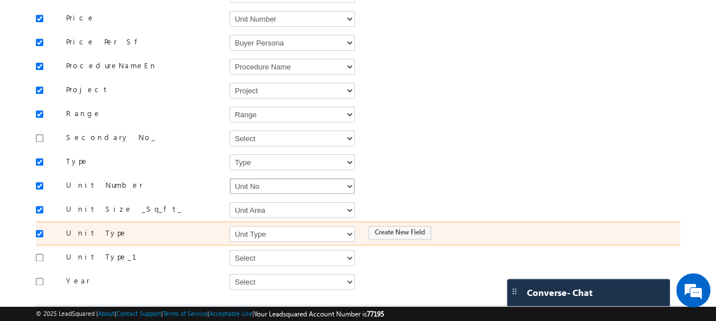
scroll to position [593, 0]
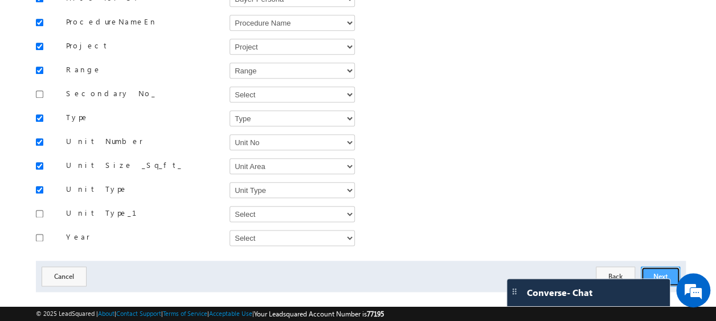
click at [659, 266] on button "Next" at bounding box center [660, 276] width 39 height 20
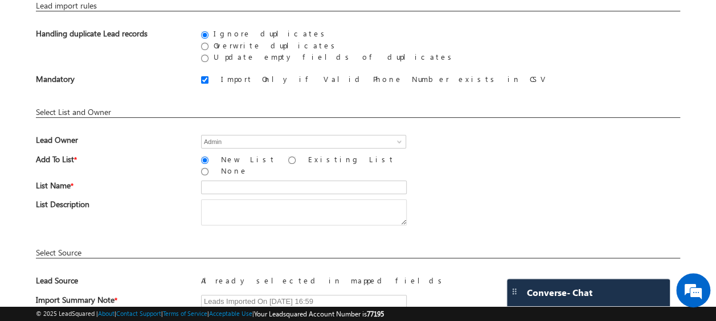
scroll to position [93, 0]
click at [288, 158] on input "Existing List" at bounding box center [291, 158] width 7 height 7
radio input "true"
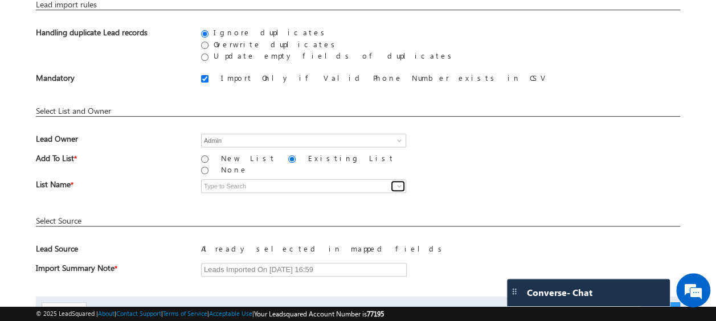
click at [399, 182] on span at bounding box center [399, 186] width 9 height 9
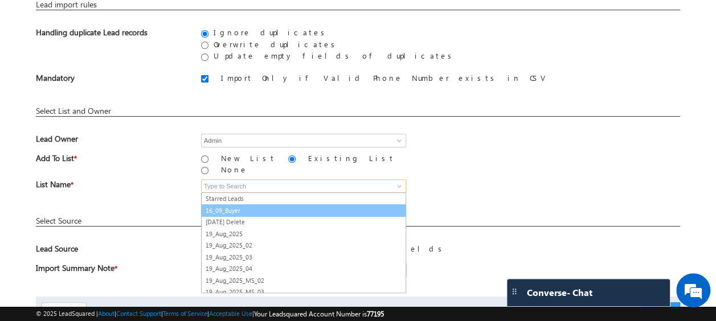
click at [217, 204] on link "16_09_Buyer" at bounding box center [303, 210] width 205 height 13
type input "16_09_Buyer"
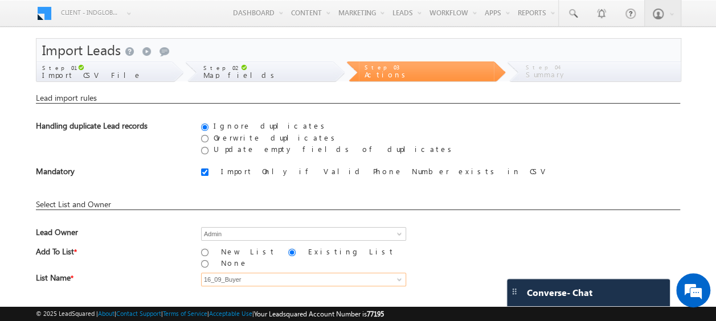
scroll to position [138, 0]
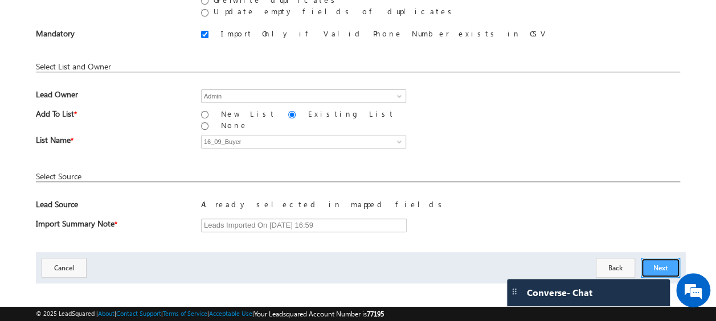
click at [659, 264] on button "Next" at bounding box center [660, 268] width 39 height 20
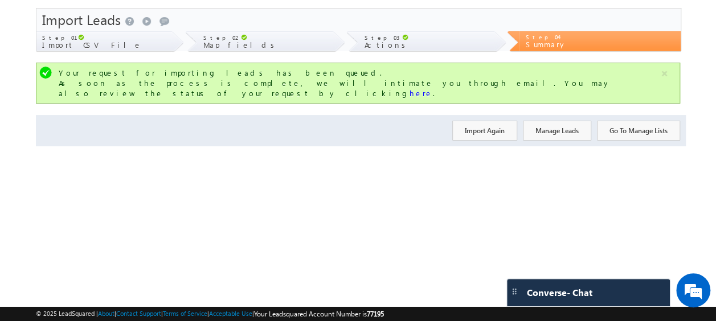
scroll to position [0, 0]
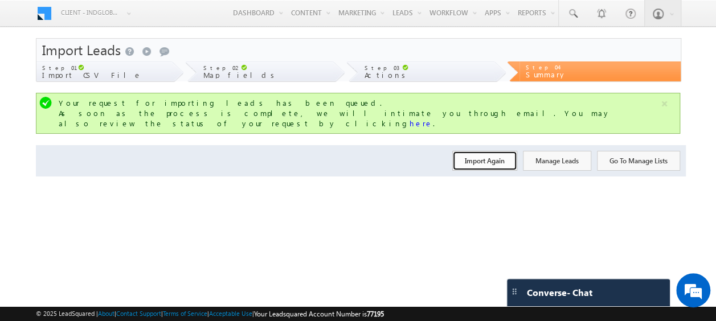
click at [481, 155] on button "Import Again" at bounding box center [484, 161] width 65 height 20
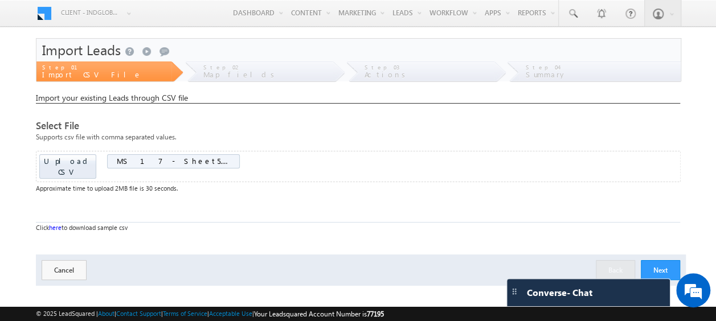
scroll to position [30, 0]
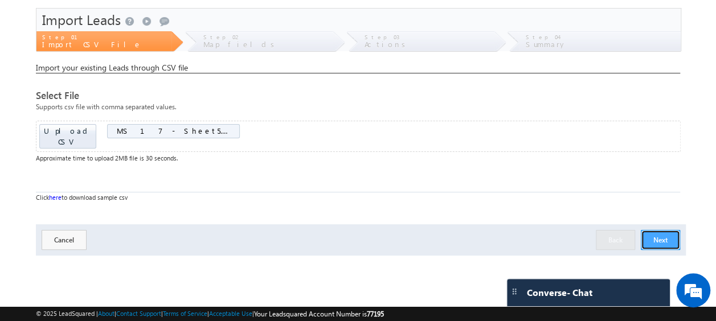
click at [668, 230] on button "Next" at bounding box center [660, 240] width 39 height 20
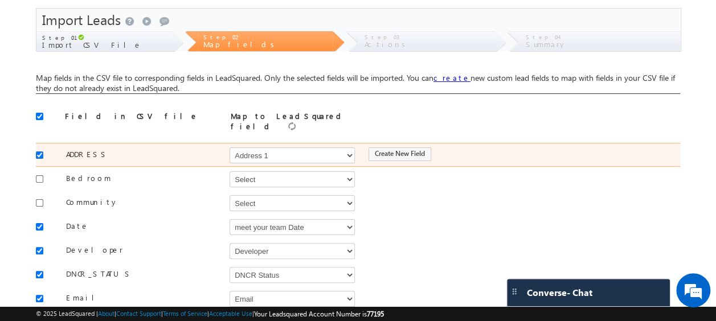
click at [36, 151] on input "checkbox" at bounding box center [39, 154] width 7 height 7
checkbox input "false"
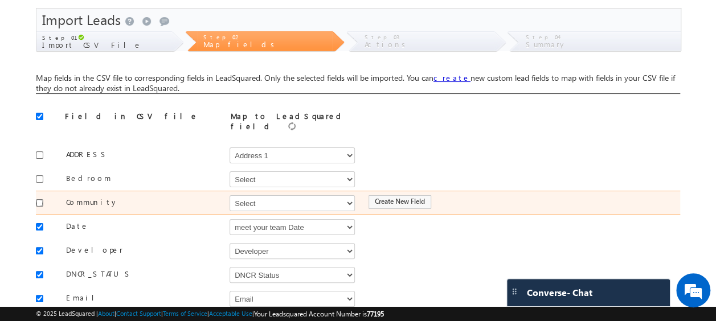
click at [41, 199] on input "checkbox" at bounding box center [39, 202] width 7 height 7
checkbox input "true"
click at [242, 195] on select "Select Select Address 1 Address 2 Budget Building Name Buyer Persona Called Cam…" at bounding box center [291, 203] width 125 height 16
select select "mx_Master_Project"
click at [229, 195] on select "Select Select Address 1 Address 2 Budget Building Name Buyer Persona Called Cam…" at bounding box center [291, 203] width 125 height 16
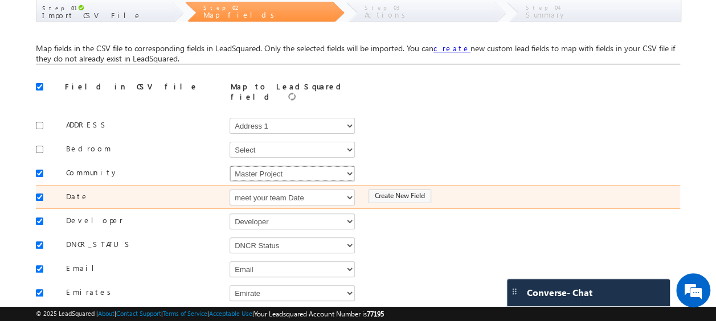
scroll to position [62, 0]
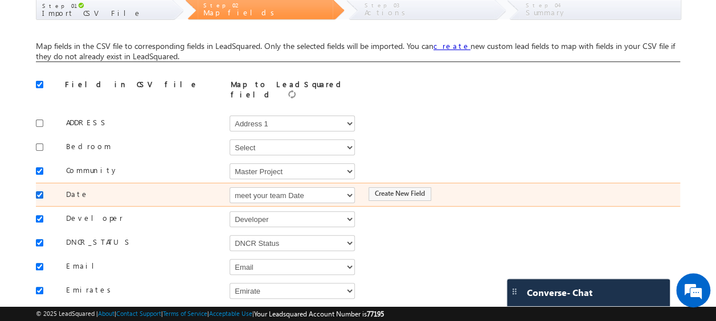
click at [41, 191] on input "checkbox" at bounding box center [39, 194] width 7 height 7
checkbox input "false"
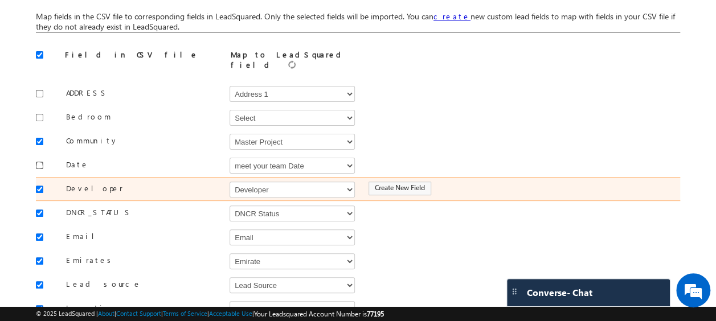
scroll to position [103, 0]
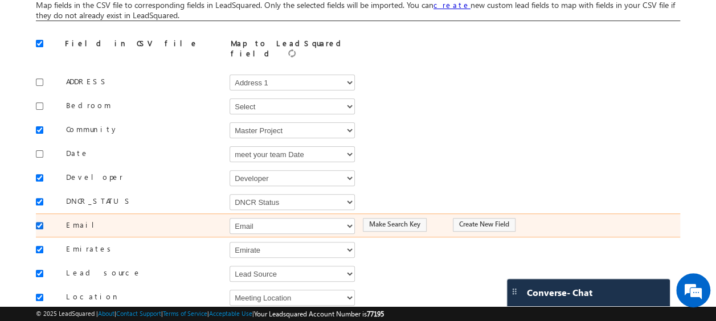
click at [38, 222] on input "checkbox" at bounding box center [39, 225] width 7 height 7
checkbox input "false"
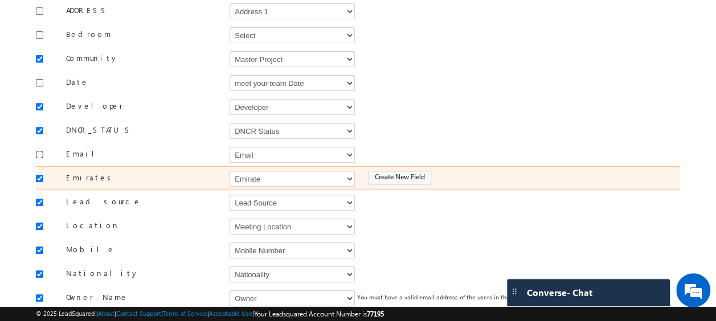
scroll to position [175, 0]
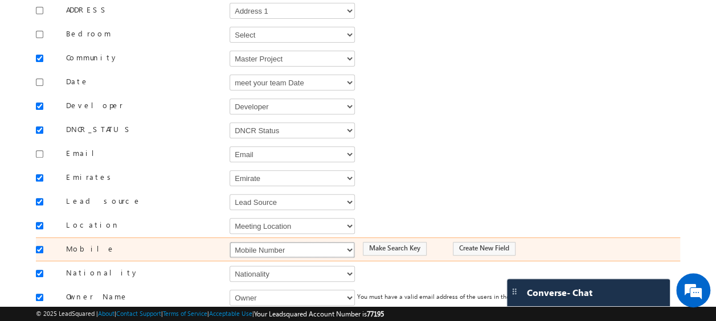
click at [281, 244] on select "Select Select Address 1 Address 2 Budget Building Name Buyer Persona Called Cam…" at bounding box center [291, 250] width 125 height 16
select select "Phone"
click at [229, 242] on select "Select Select Address 1 Address 2 Budget Building Name Buyer Persona Called Cam…" at bounding box center [291, 250] width 125 height 16
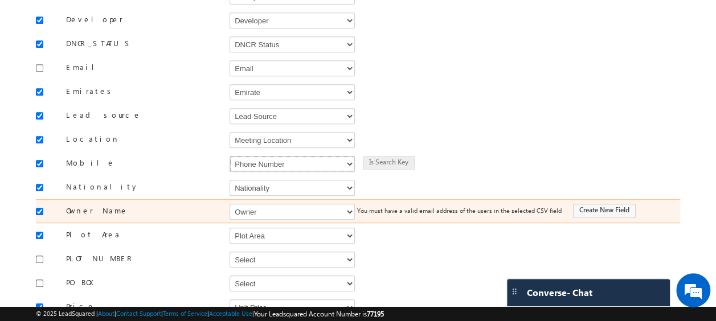
scroll to position [261, 0]
click at [279, 203] on select "Select Select Address 1 Address 2 Budget Building Name Buyer Persona Called Cam…" at bounding box center [291, 211] width 125 height 16
select select "FirstName"
click at [229, 203] on select "Select Select Address 1 Address 2 Budget Building Name Buyer Persona Called Cam…" at bounding box center [291, 211] width 125 height 16
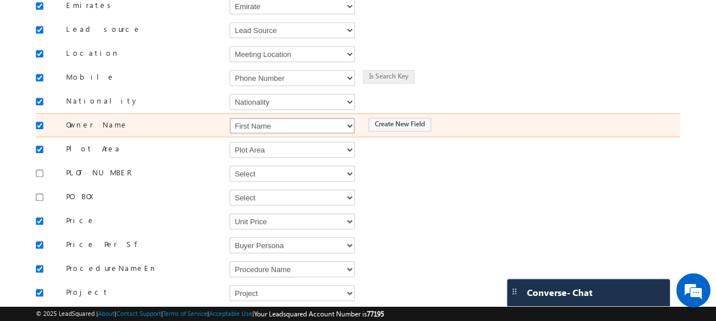
scroll to position [349, 0]
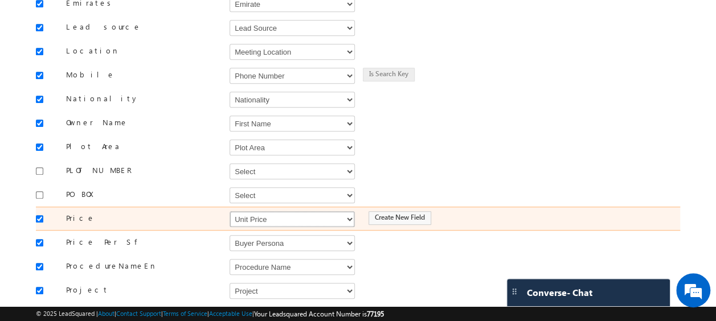
click at [264, 211] on select "Select Select Address 1 Address 2 Budget Building Name Buyer Persona Called Cam…" at bounding box center [291, 219] width 125 height 16
select select "mx_Unit_Number"
click at [229, 211] on select "Select Select Address 1 Address 2 Budget Building Name Buyer Persona Called Cam…" at bounding box center [291, 219] width 125 height 16
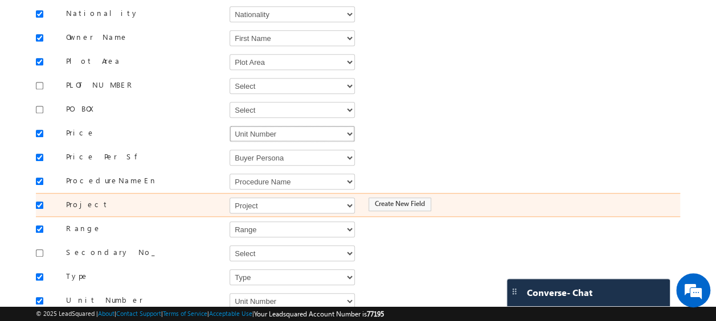
scroll to position [455, 0]
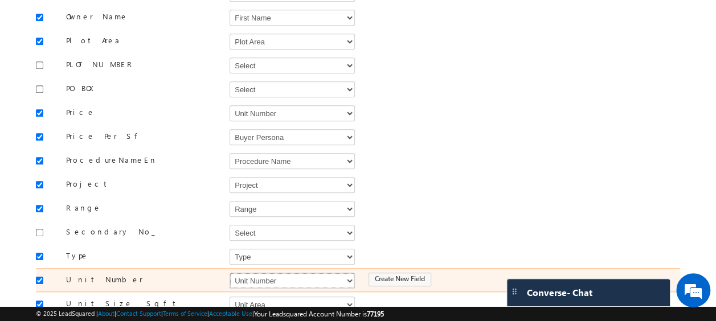
click at [260, 273] on select "Select Select Address 1 Address 2 Budget Building Name Buyer Persona Called Cam…" at bounding box center [291, 281] width 125 height 16
select select "mx_Unit_No"
click at [229, 273] on select "Select Select Address 1 Address 2 Budget Building Name Buyer Persona Called Cam…" at bounding box center [291, 281] width 125 height 16
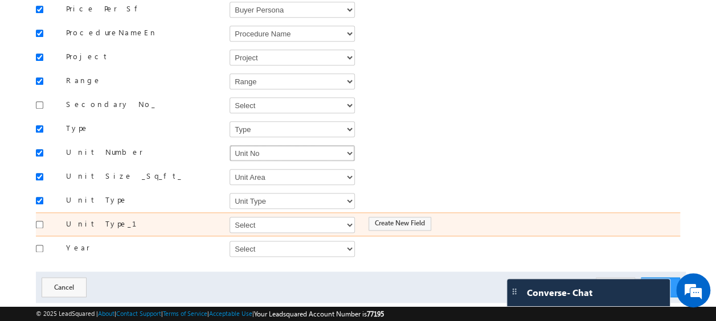
scroll to position [583, 0]
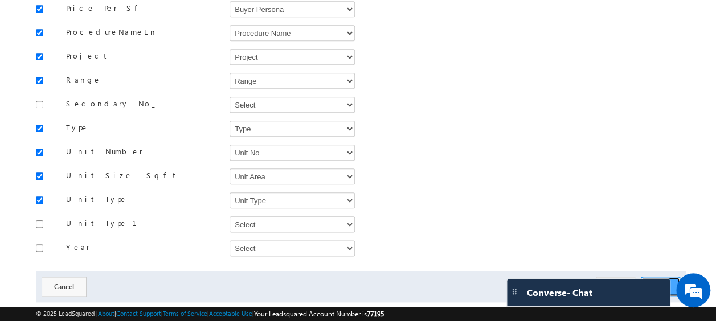
click at [663, 277] on button "Next" at bounding box center [660, 287] width 39 height 20
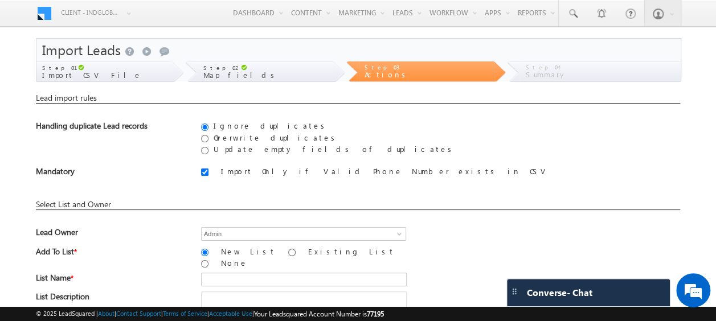
scroll to position [114, 0]
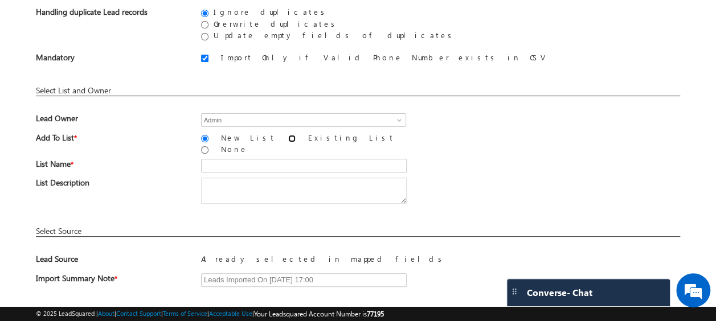
click at [288, 136] on input "Existing List" at bounding box center [291, 138] width 7 height 7
radio input "true"
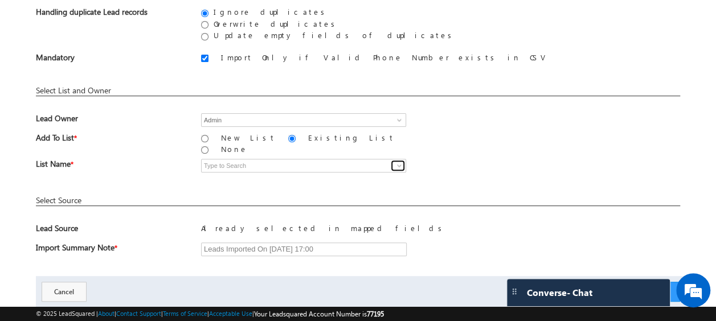
click at [397, 161] on span at bounding box center [399, 165] width 9 height 9
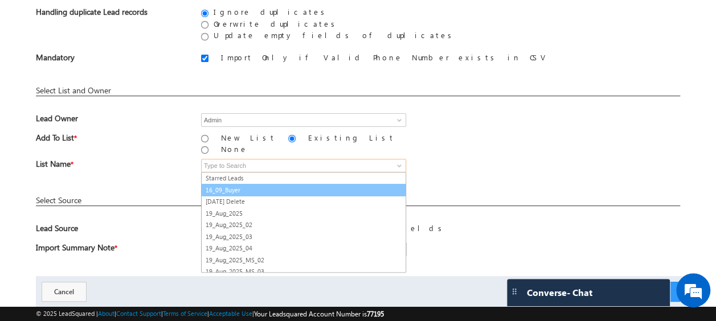
click at [231, 184] on link "16_09_Buyer" at bounding box center [303, 190] width 205 height 13
type input "16_09_Buyer"
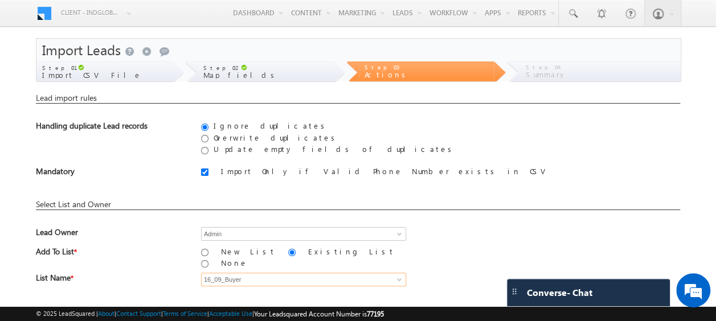
scroll to position [138, 0]
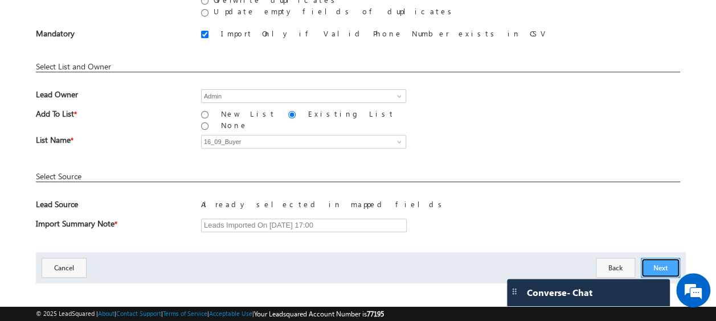
click at [664, 258] on button "Next" at bounding box center [660, 268] width 39 height 20
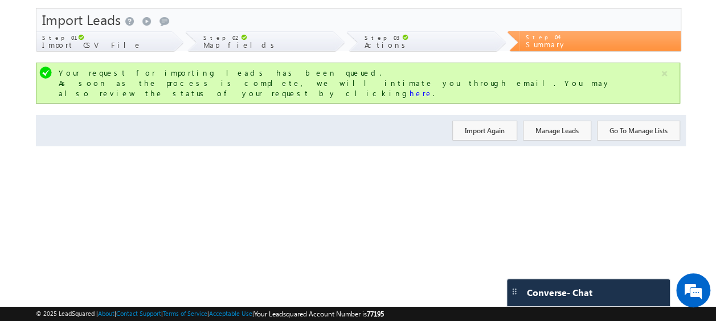
scroll to position [0, 0]
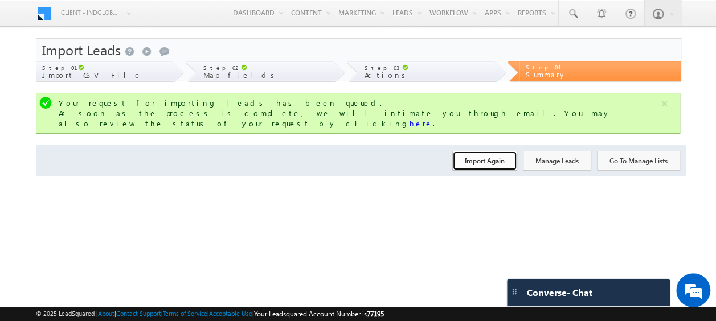
click at [471, 151] on button "Import Again" at bounding box center [484, 161] width 65 height 20
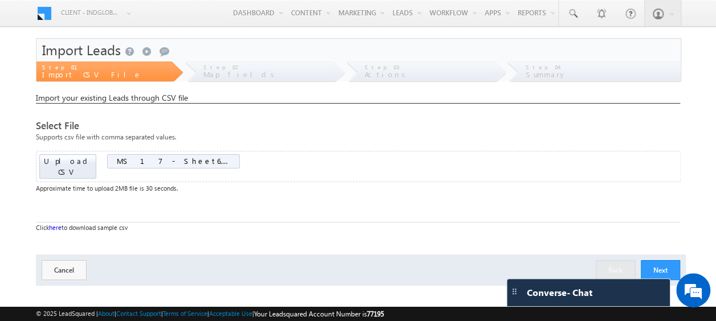
scroll to position [30, 0]
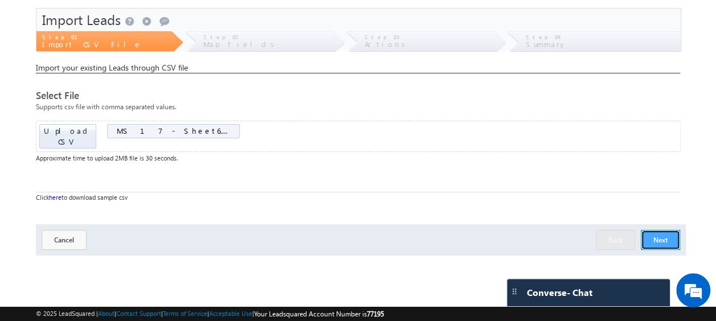
click at [658, 230] on button "Next" at bounding box center [660, 240] width 39 height 20
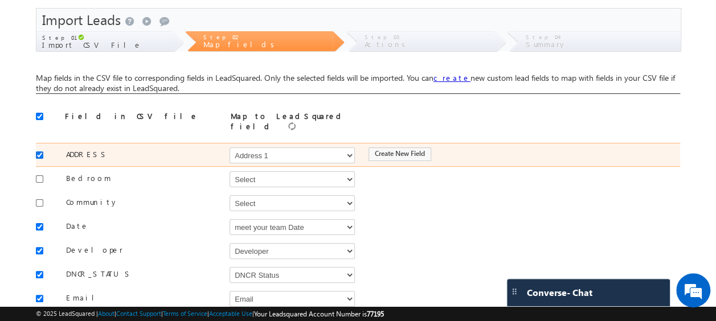
click at [41, 151] on input "checkbox" at bounding box center [39, 154] width 7 height 7
checkbox input "false"
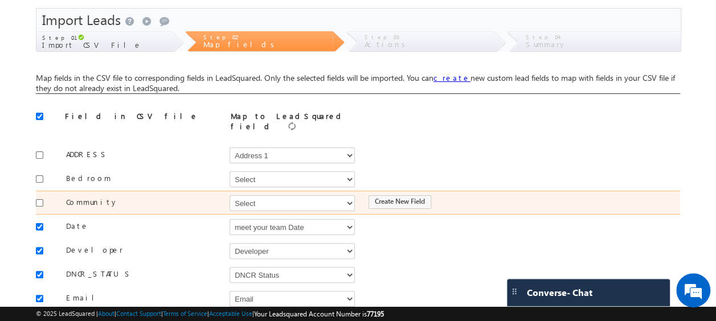
click at [41, 194] on div at bounding box center [42, 202] width 13 height 16
click at [39, 199] on input "checkbox" at bounding box center [39, 202] width 7 height 7
checkbox input "true"
click at [245, 196] on select "Select Select Address 1 Address 2 Budget Building Name Buyer Persona Called Cam…" at bounding box center [291, 203] width 125 height 16
select select "mx_Master_Project"
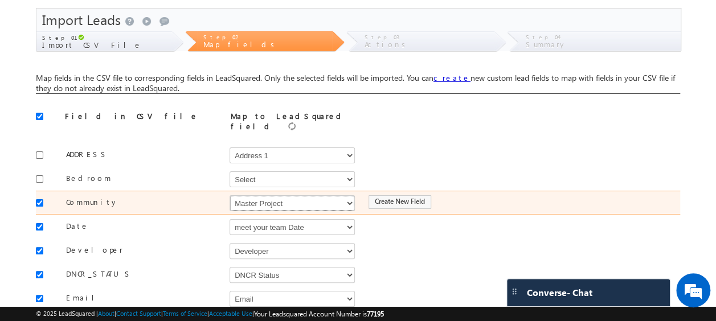
click at [229, 195] on select "Select Select Address 1 Address 2 Budget Building Name Buyer Persona Called Cam…" at bounding box center [291, 203] width 125 height 16
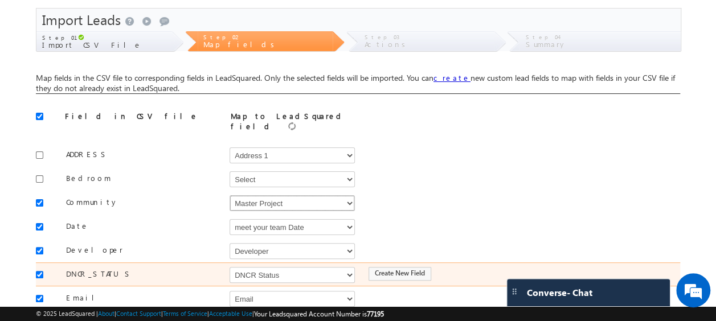
scroll to position [87, 0]
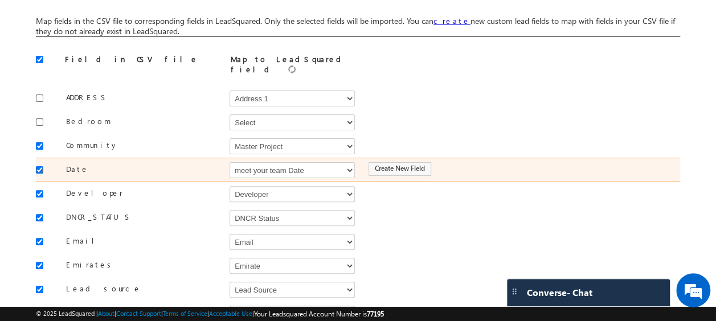
click at [42, 166] on input "checkbox" at bounding box center [39, 169] width 7 height 7
checkbox input "false"
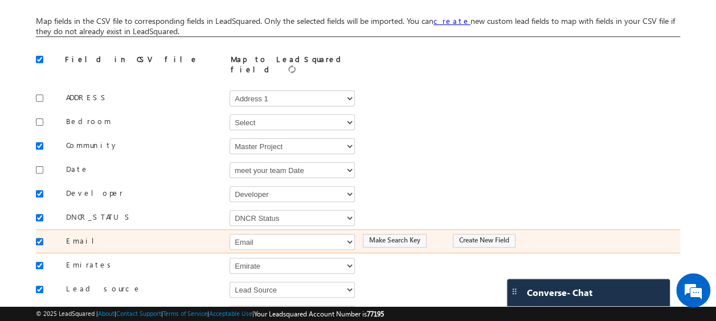
click at [38, 238] on input "checkbox" at bounding box center [39, 241] width 7 height 7
checkbox input "false"
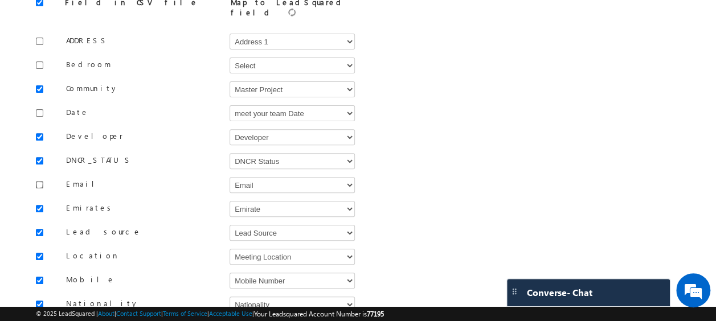
scroll to position [201, 0]
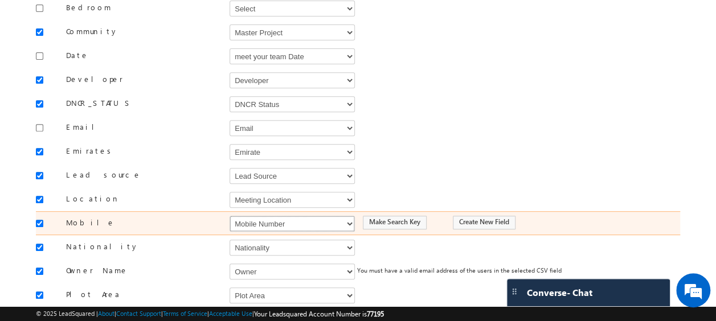
click at [260, 216] on select "Select Select Address 1 Address 2 Budget Building Name Buyer Persona Called Cam…" at bounding box center [291, 224] width 125 height 16
select select "Phone"
click at [229, 216] on select "Select Select Address 1 Address 2 Budget Building Name Buyer Persona Called Cam…" at bounding box center [291, 224] width 125 height 16
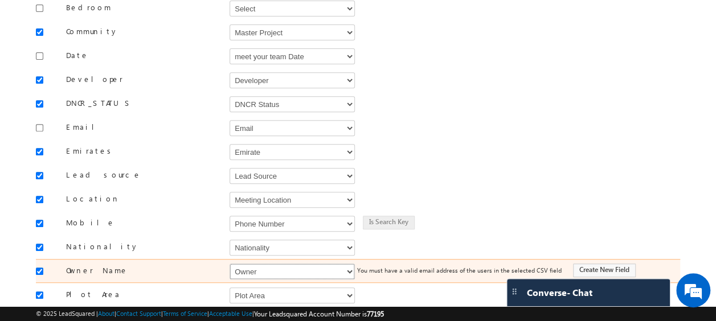
click at [260, 264] on select "Select Select Address 1 Address 2 Budget Building Name Buyer Persona Called Cam…" at bounding box center [291, 272] width 125 height 16
select select "FirstName"
click at [229, 264] on select "Select Select Address 1 Address 2 Budget Building Name Buyer Persona Called Cam…" at bounding box center [291, 272] width 125 height 16
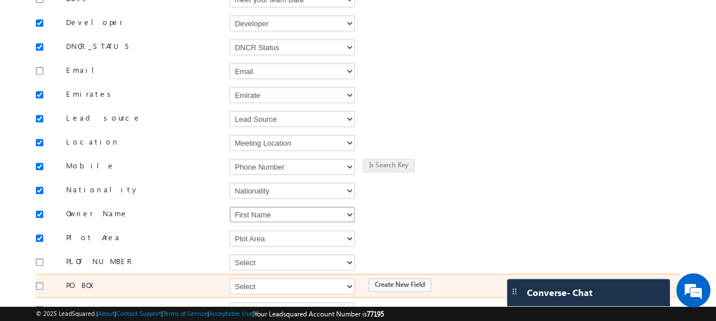
scroll to position [315, 0]
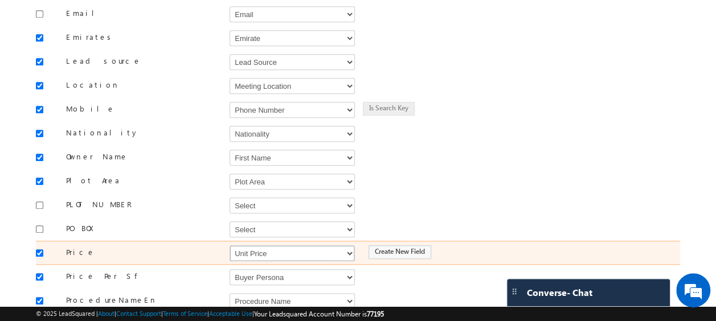
click at [244, 245] on select "Select Select Address 1 Address 2 Budget Building Name Buyer Persona Called Cam…" at bounding box center [291, 253] width 125 height 16
select select "mx_Unit_Number"
click at [229, 245] on select "Select Select Address 1 Address 2 Budget Building Name Buyer Persona Called Cam…" at bounding box center [291, 253] width 125 height 16
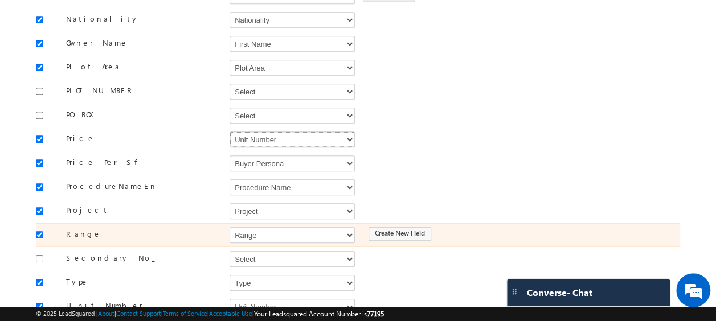
scroll to position [486, 0]
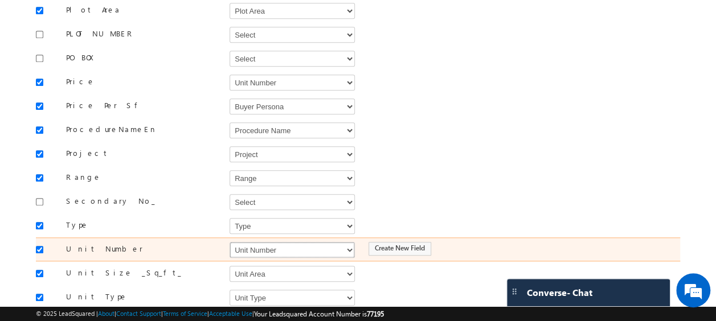
click at [265, 242] on select "Select Select Address 1 Address 2 Budget Building Name Buyer Persona Called Cam…" at bounding box center [291, 250] width 125 height 16
select select "mx_Unit_No"
click at [229, 242] on select "Select Select Address 1 Address 2 Budget Building Name Buyer Persona Called Cam…" at bounding box center [291, 250] width 125 height 16
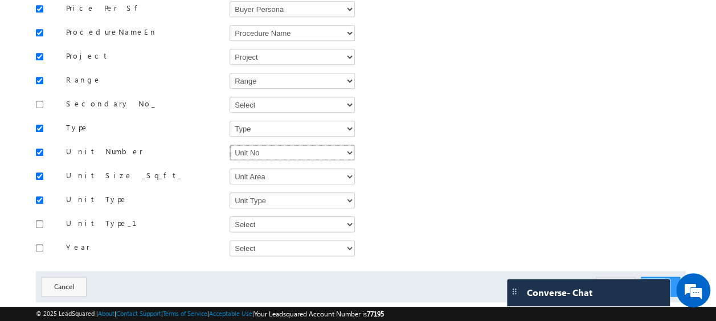
scroll to position [588, 0]
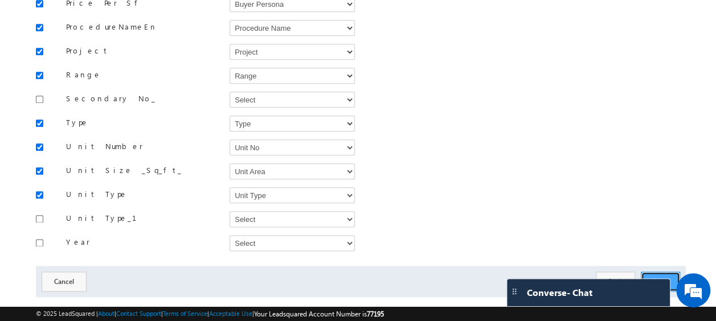
click at [658, 272] on button "Next" at bounding box center [660, 282] width 39 height 20
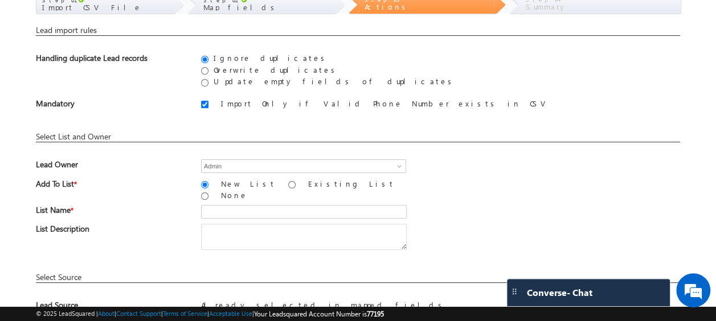
scroll to position [75, 0]
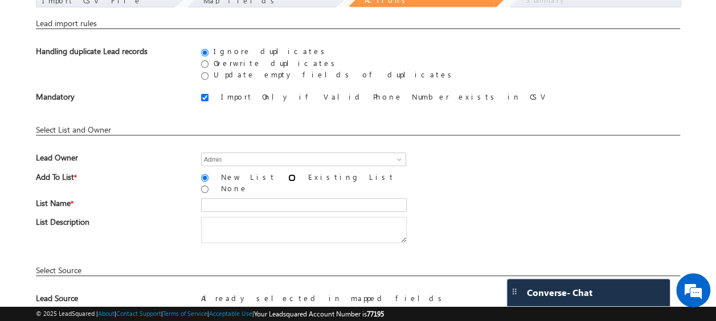
click at [288, 178] on input "Existing List" at bounding box center [291, 177] width 7 height 7
radio input "true"
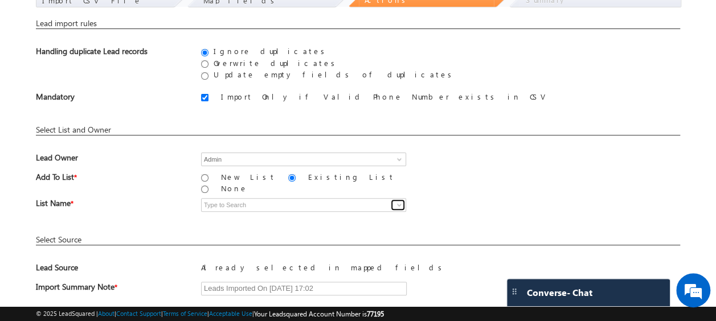
click at [397, 200] on span at bounding box center [399, 204] width 9 height 9
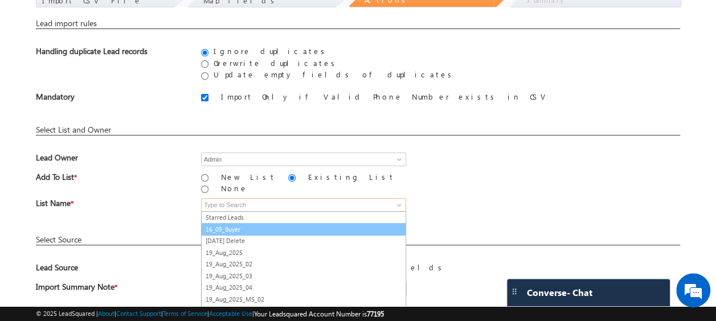
click at [233, 223] on link "16_09_Buyer" at bounding box center [303, 229] width 205 height 13
type input "16_09_Buyer"
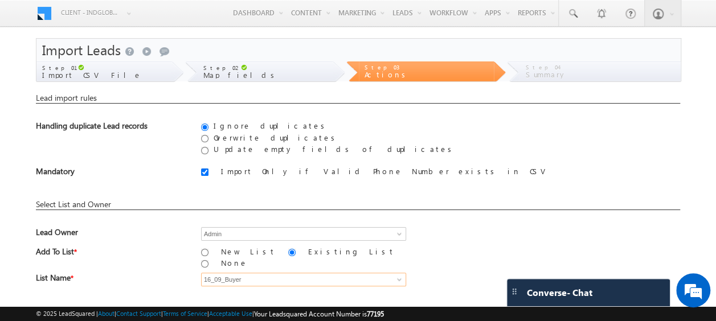
scroll to position [138, 0]
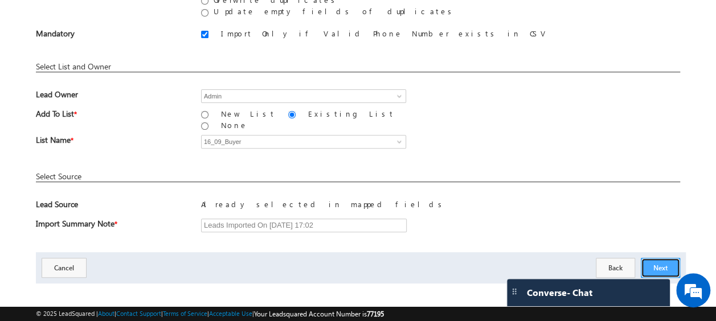
click at [658, 258] on button "Next" at bounding box center [660, 268] width 39 height 20
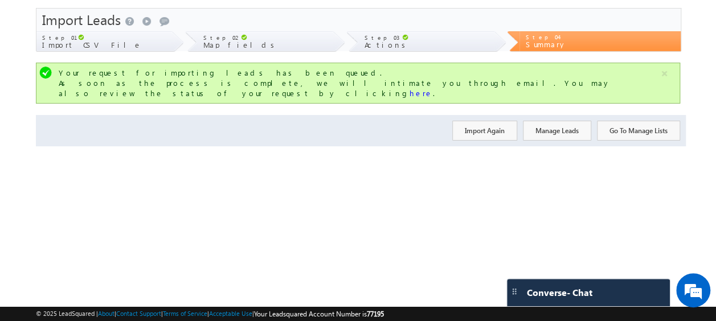
scroll to position [0, 0]
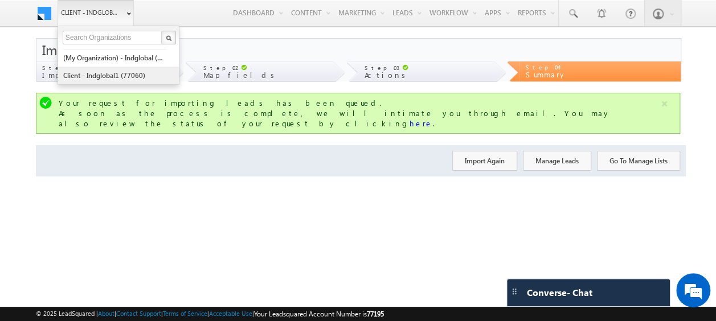
click at [105, 74] on link "Client - indglobal1 (77060)" at bounding box center [115, 76] width 104 height 18
